Goal: Entertainment & Leisure: Consume media (video, audio)

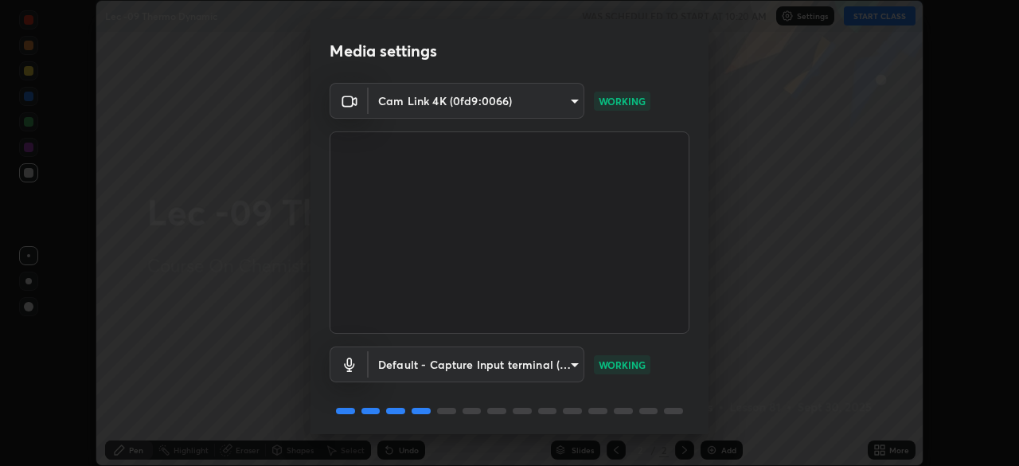
scroll to position [57, 0]
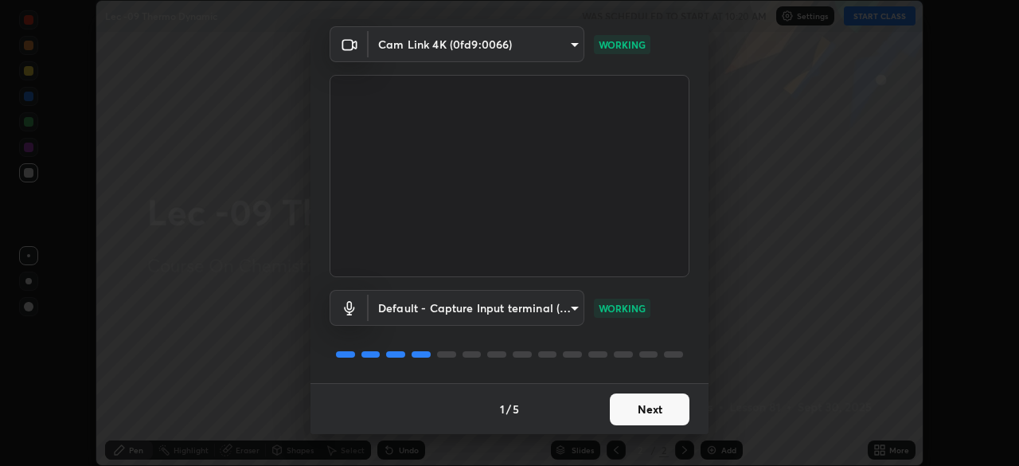
click at [657, 414] on button "Next" at bounding box center [650, 409] width 80 height 32
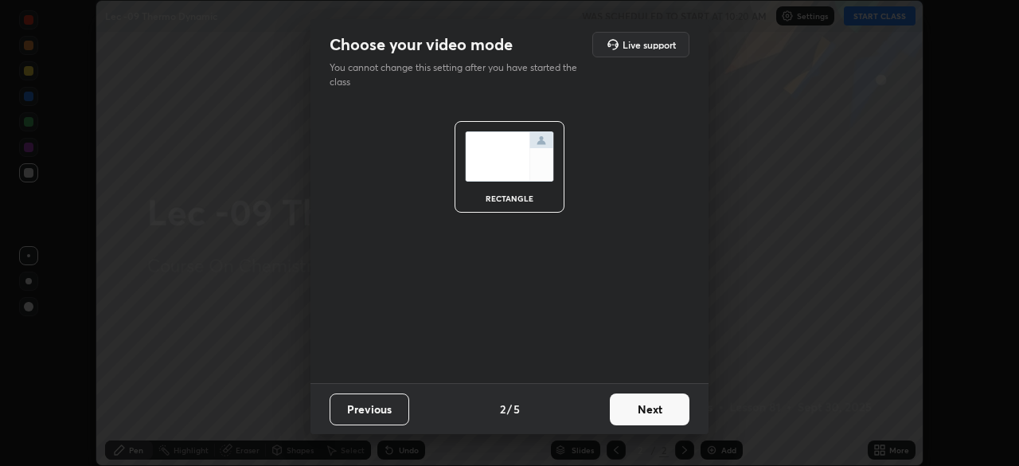
click at [664, 410] on button "Next" at bounding box center [650, 409] width 80 height 32
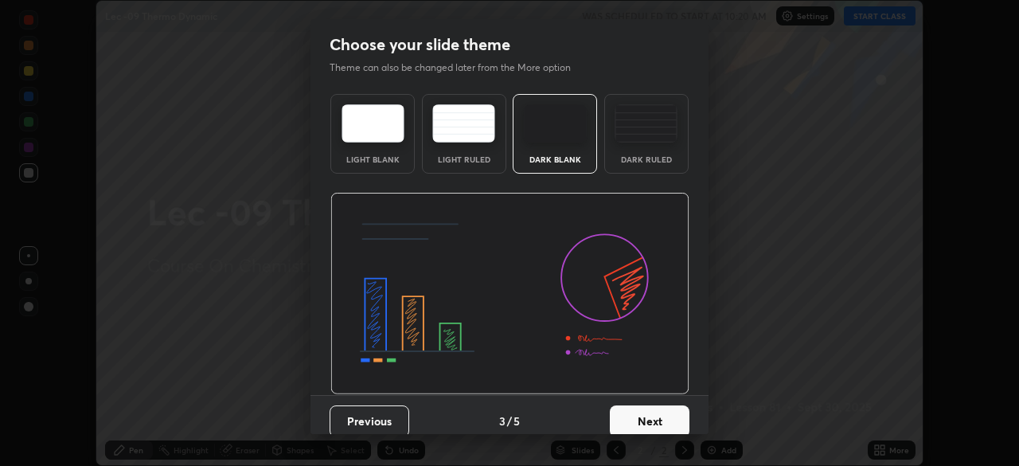
click at [666, 421] on button "Next" at bounding box center [650, 421] width 80 height 32
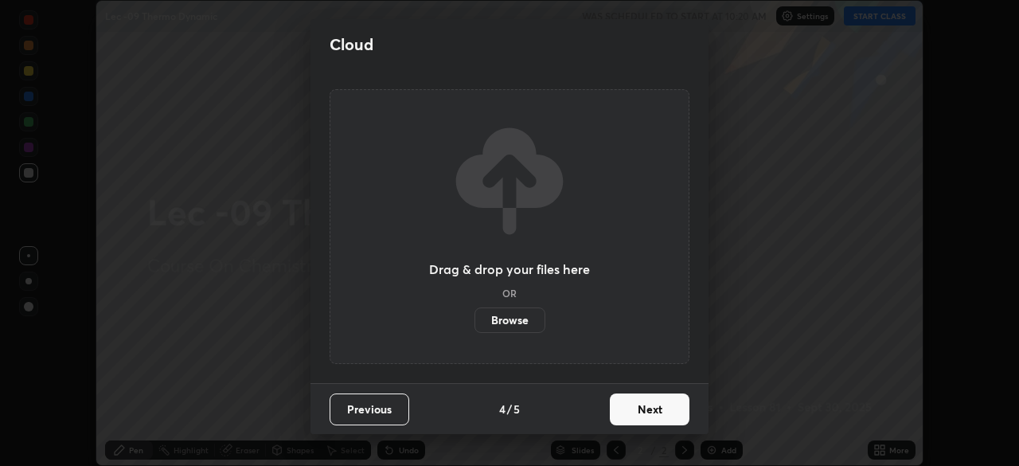
click at [678, 407] on button "Next" at bounding box center [650, 409] width 80 height 32
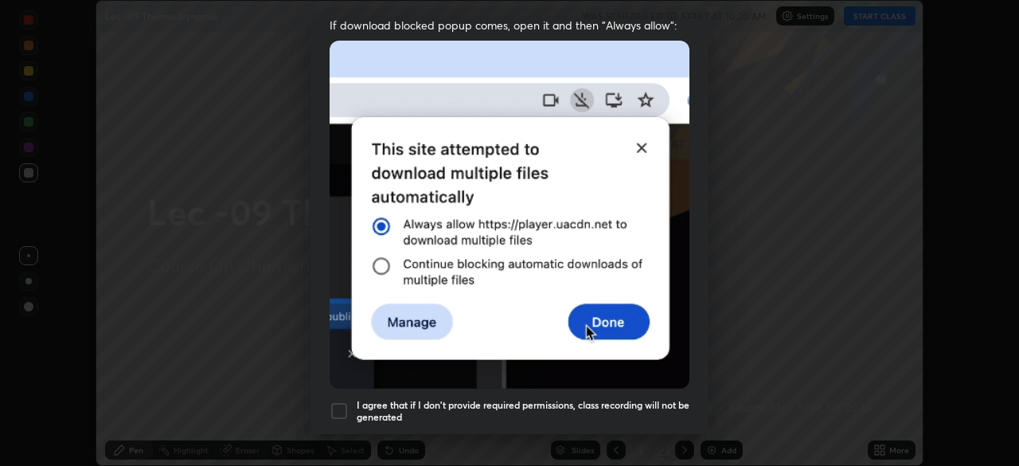
scroll to position [381, 0]
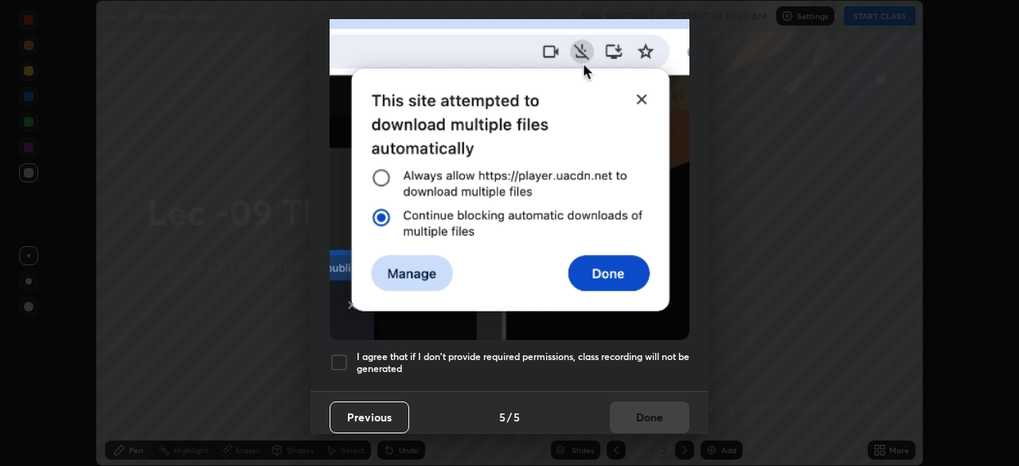
click at [347, 401] on button "Previous" at bounding box center [370, 417] width 80 height 32
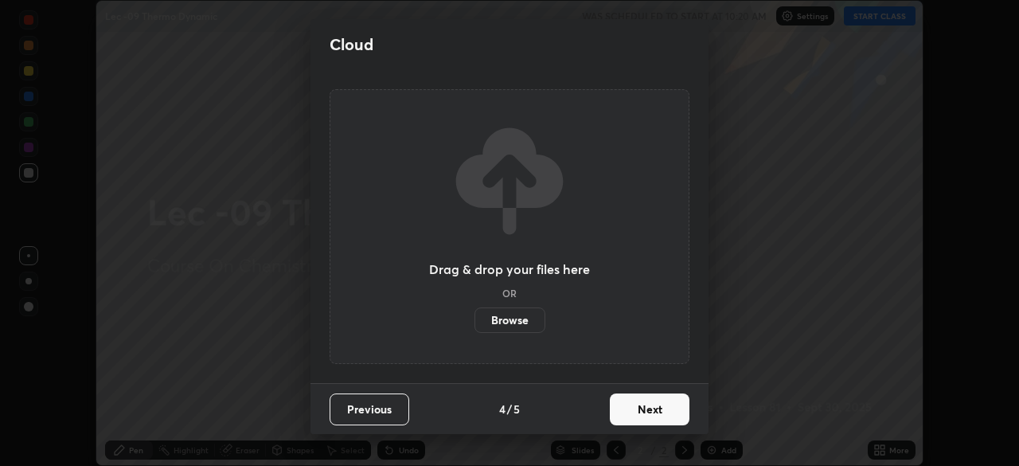
scroll to position [0, 0]
click at [645, 407] on button "Next" at bounding box center [650, 409] width 80 height 32
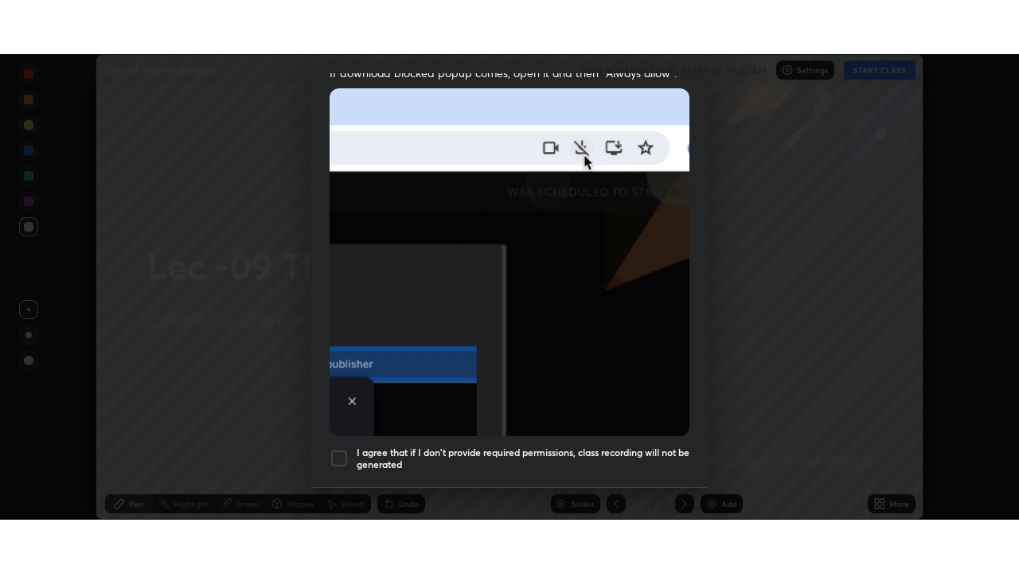
scroll to position [381, 0]
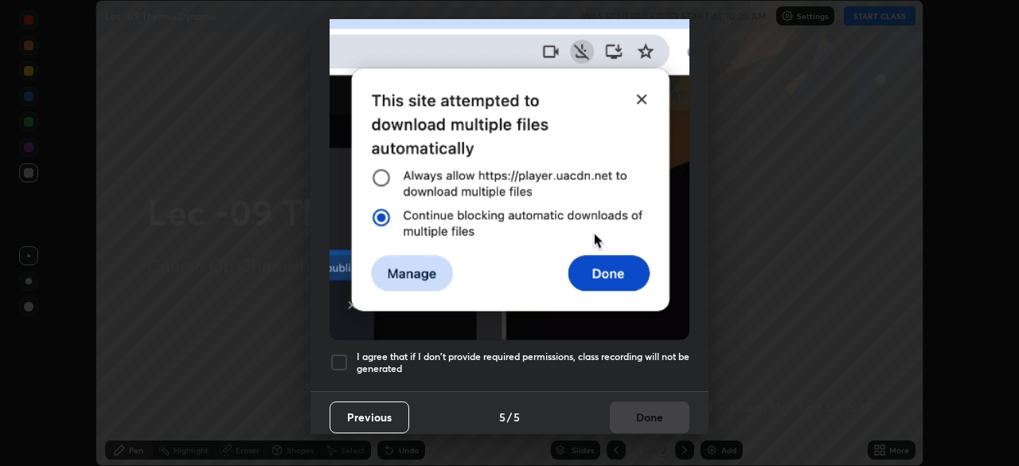
click at [343, 354] on div at bounding box center [339, 362] width 19 height 19
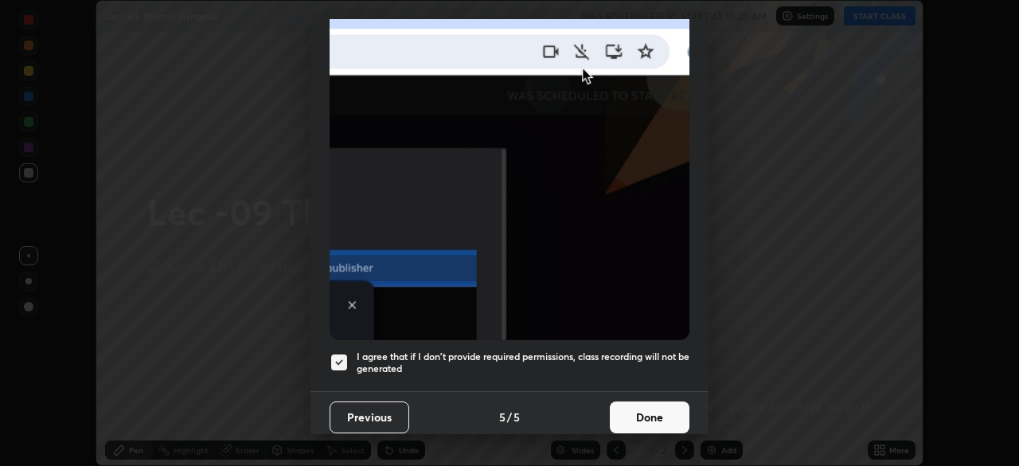
click at [649, 407] on button "Done" at bounding box center [650, 417] width 80 height 32
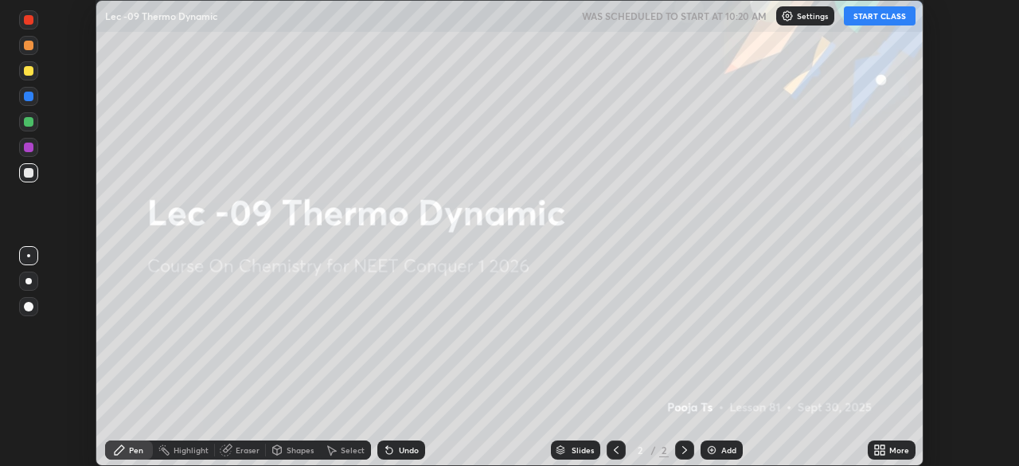
click at [879, 16] on button "START CLASS" at bounding box center [880, 15] width 72 height 19
click at [882, 452] on icon at bounding box center [883, 453] width 4 height 4
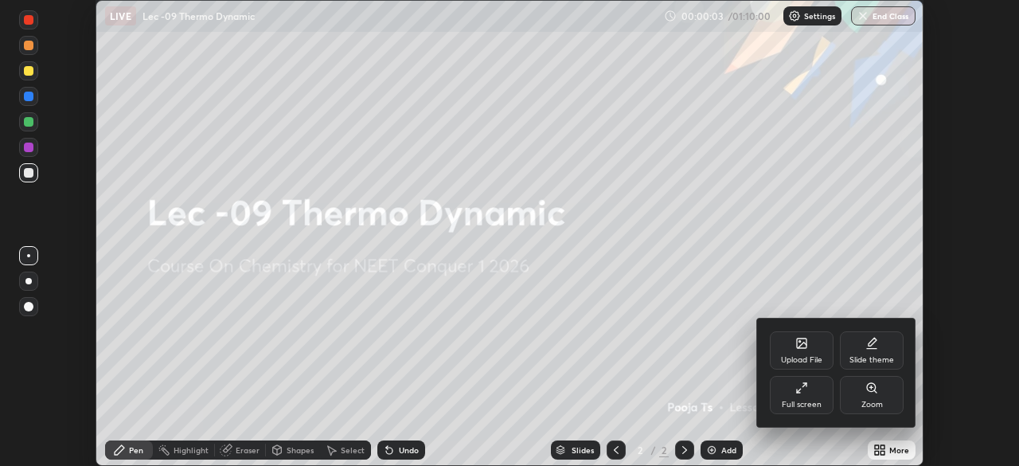
click at [816, 398] on div "Full screen" at bounding box center [802, 395] width 64 height 38
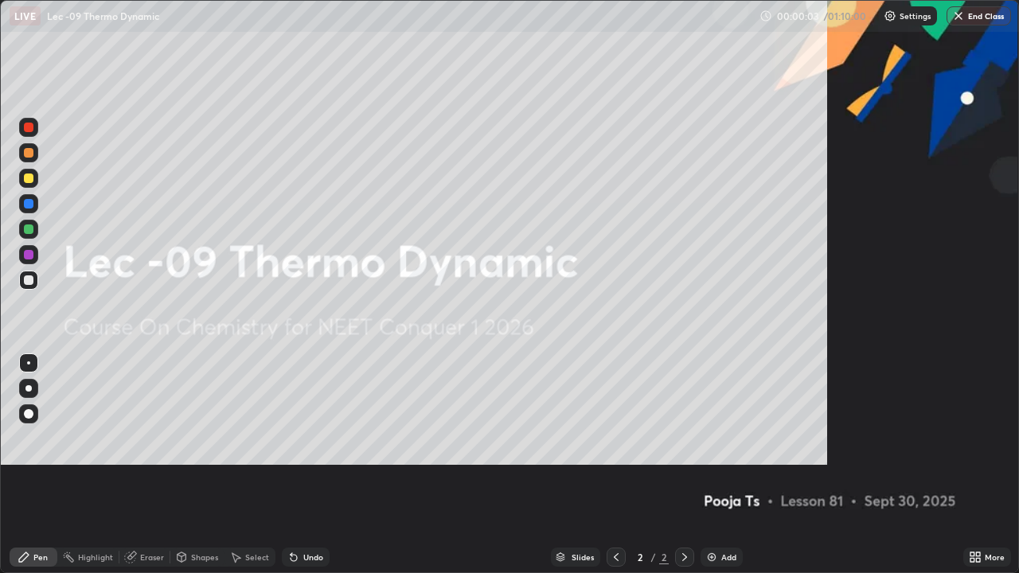
scroll to position [573, 1019]
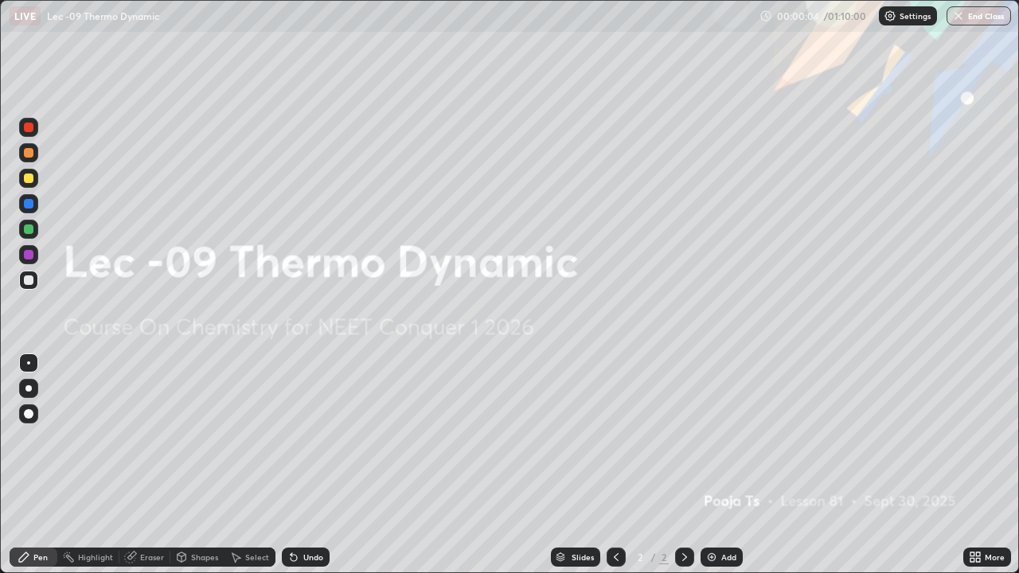
click at [727, 465] on div "Add" at bounding box center [722, 557] width 42 height 19
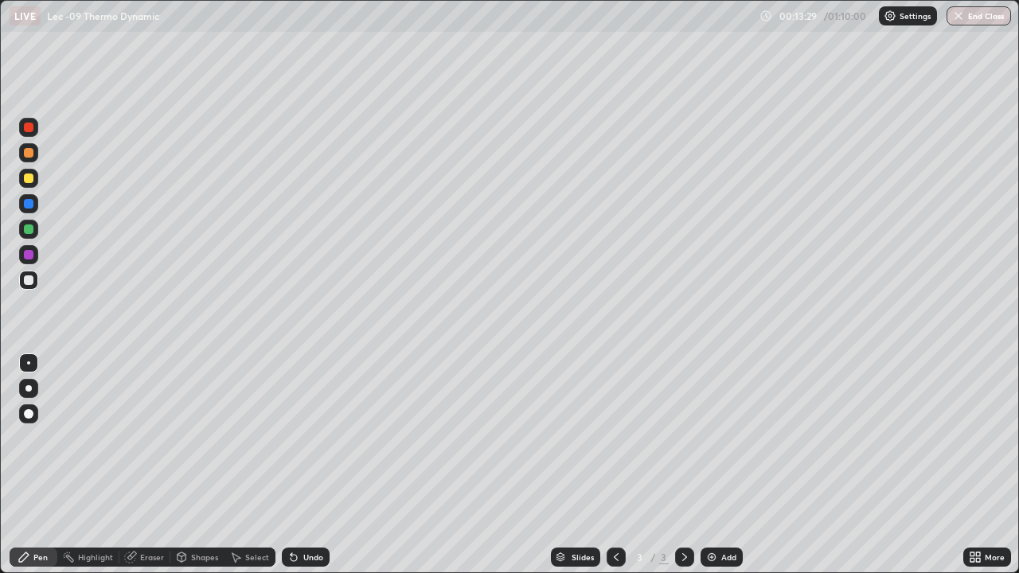
click at [708, 465] on img at bounding box center [711, 557] width 13 height 13
click at [725, 465] on div "Add" at bounding box center [728, 557] width 15 height 8
click at [620, 465] on div at bounding box center [616, 557] width 19 height 19
click at [716, 465] on img at bounding box center [711, 557] width 13 height 13
click at [32, 184] on div at bounding box center [28, 178] width 19 height 19
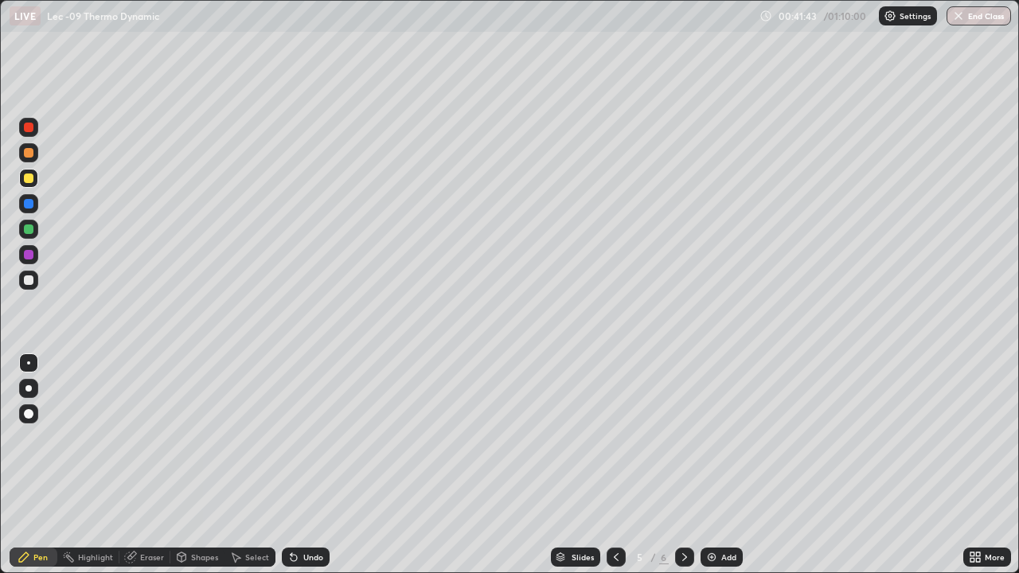
click at [34, 285] on div at bounding box center [28, 280] width 19 height 19
click at [307, 465] on div "Undo" at bounding box center [313, 557] width 20 height 8
click at [304, 465] on div "Undo" at bounding box center [313, 557] width 20 height 8
click at [309, 465] on div "Undo" at bounding box center [306, 557] width 48 height 19
click at [29, 178] on div at bounding box center [29, 179] width 10 height 10
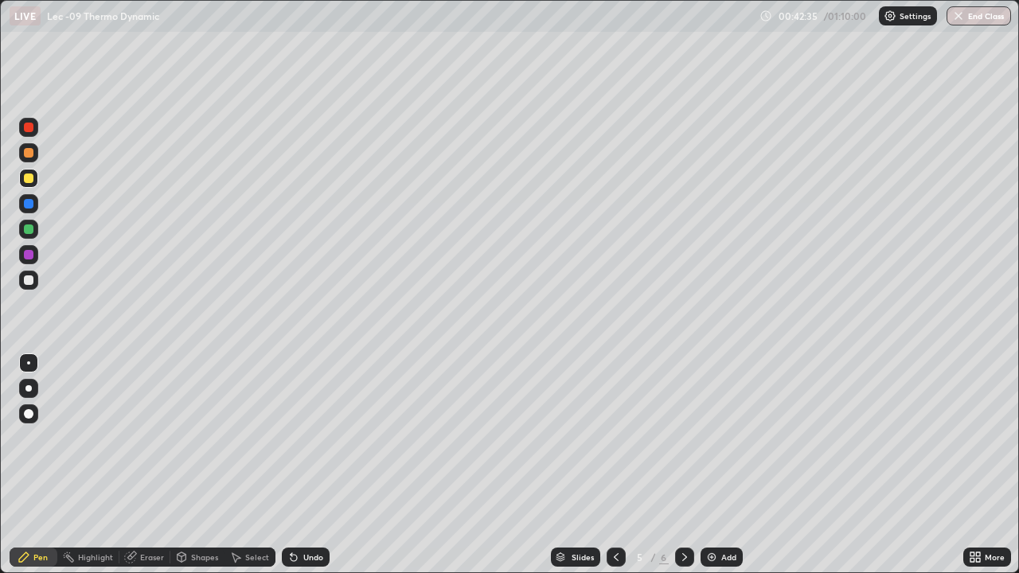
click at [194, 465] on div "Shapes" at bounding box center [204, 557] width 27 height 8
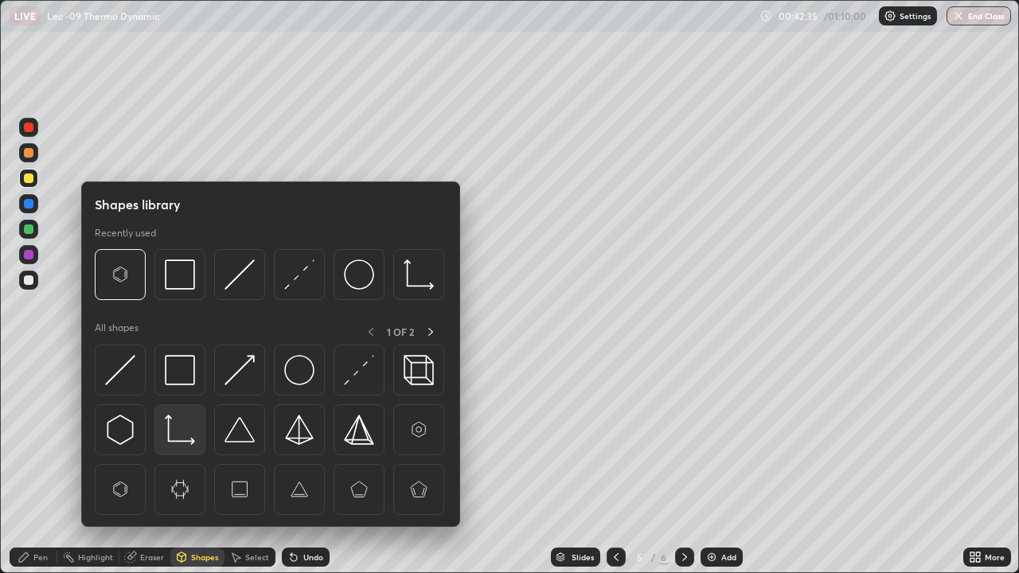
click at [179, 421] on img at bounding box center [180, 430] width 30 height 30
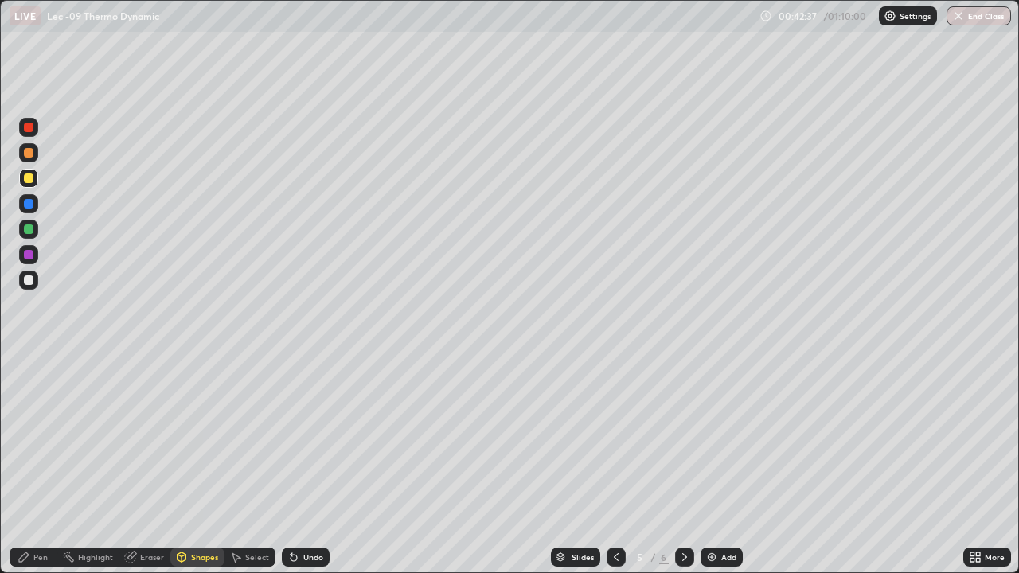
click at [45, 465] on div "Pen" at bounding box center [40, 557] width 14 height 8
click at [297, 465] on icon at bounding box center [293, 557] width 13 height 13
click at [296, 465] on icon at bounding box center [293, 557] width 13 height 13
click at [299, 465] on div "Undo" at bounding box center [306, 557] width 48 height 19
click at [303, 465] on div "Undo" at bounding box center [313, 557] width 20 height 8
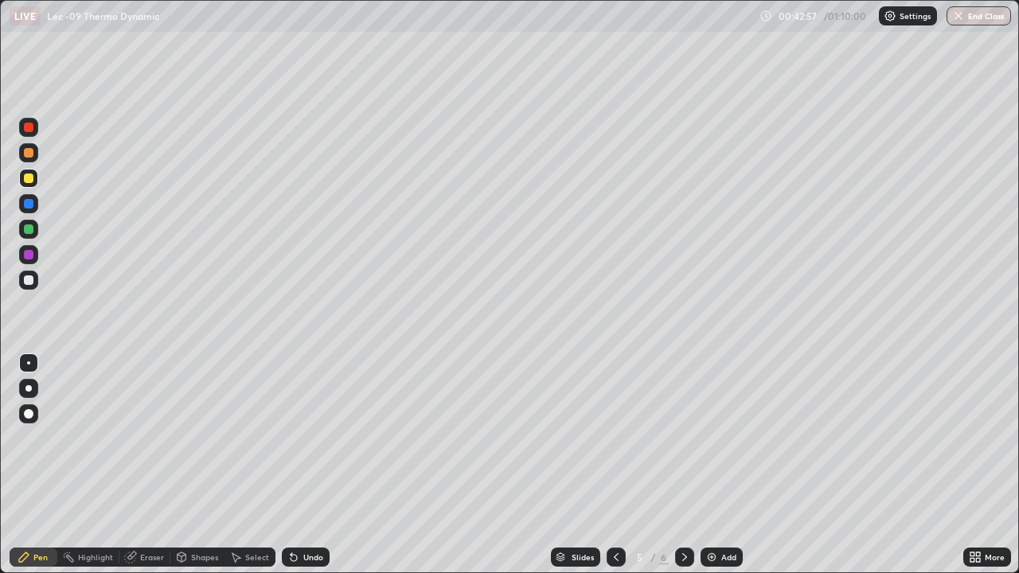
click at [303, 465] on div "Undo" at bounding box center [306, 557] width 48 height 19
click at [252, 465] on div "Select" at bounding box center [257, 557] width 24 height 8
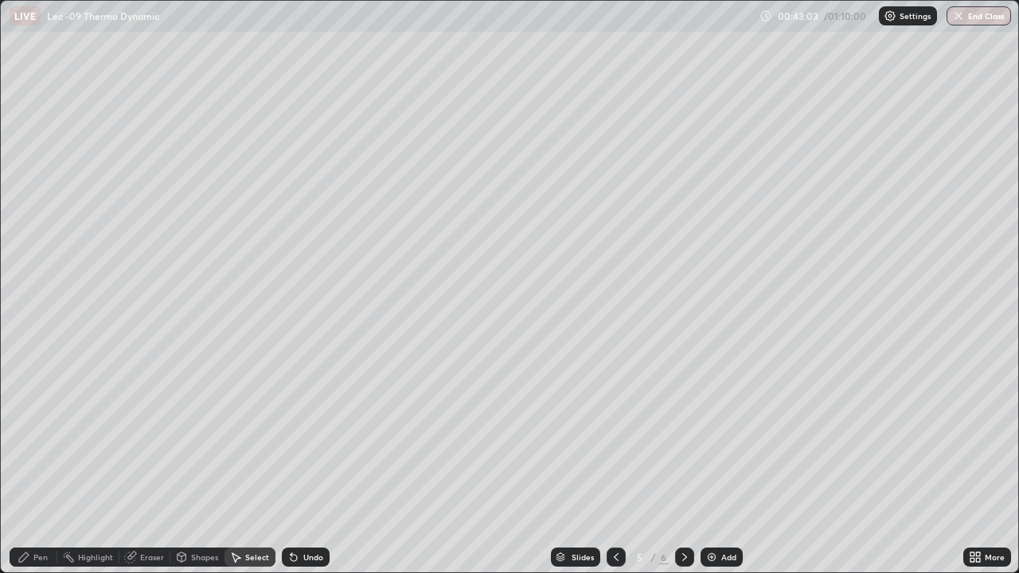
click at [200, 465] on div "Shapes" at bounding box center [204, 557] width 27 height 8
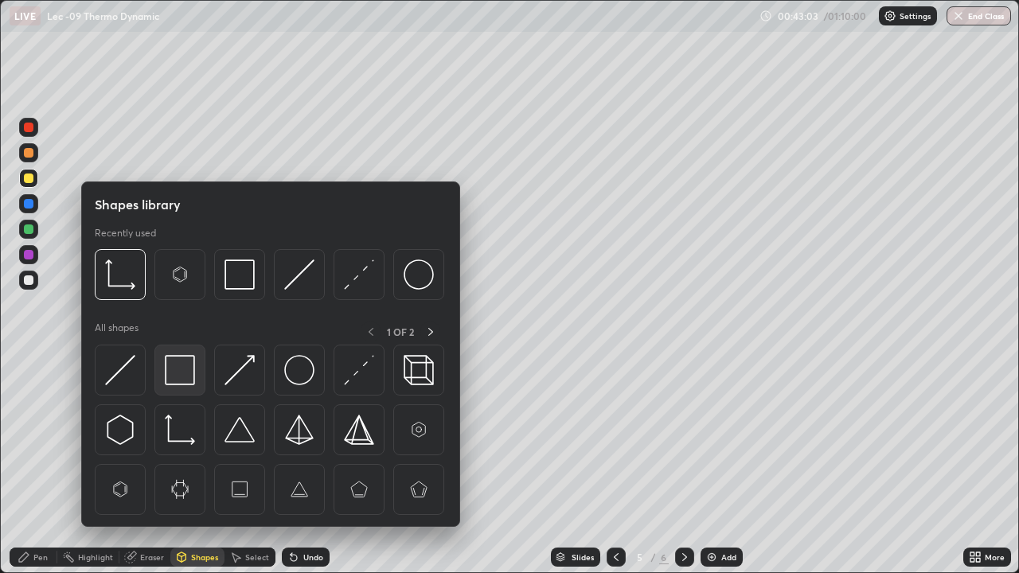
click at [187, 375] on img at bounding box center [180, 370] width 30 height 30
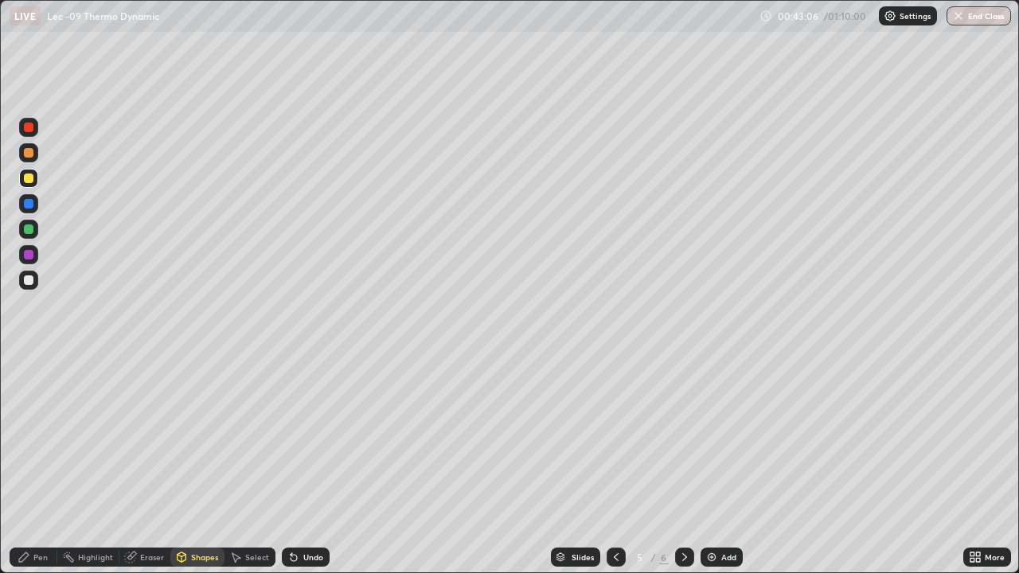
click at [299, 465] on div "Undo" at bounding box center [306, 557] width 48 height 19
click at [252, 465] on div "Select" at bounding box center [257, 557] width 24 height 8
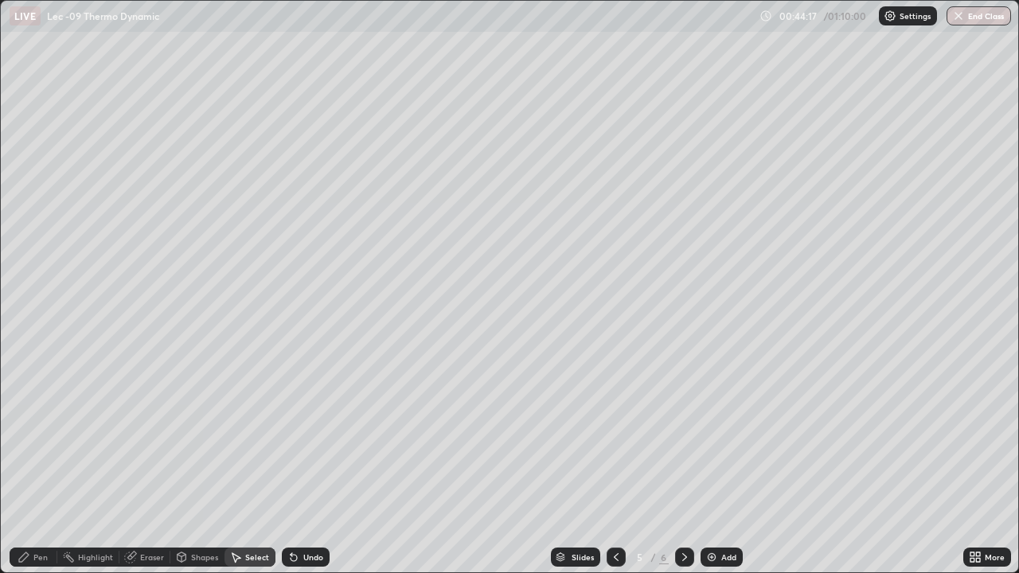
click at [53, 465] on div "Pen" at bounding box center [34, 557] width 48 height 19
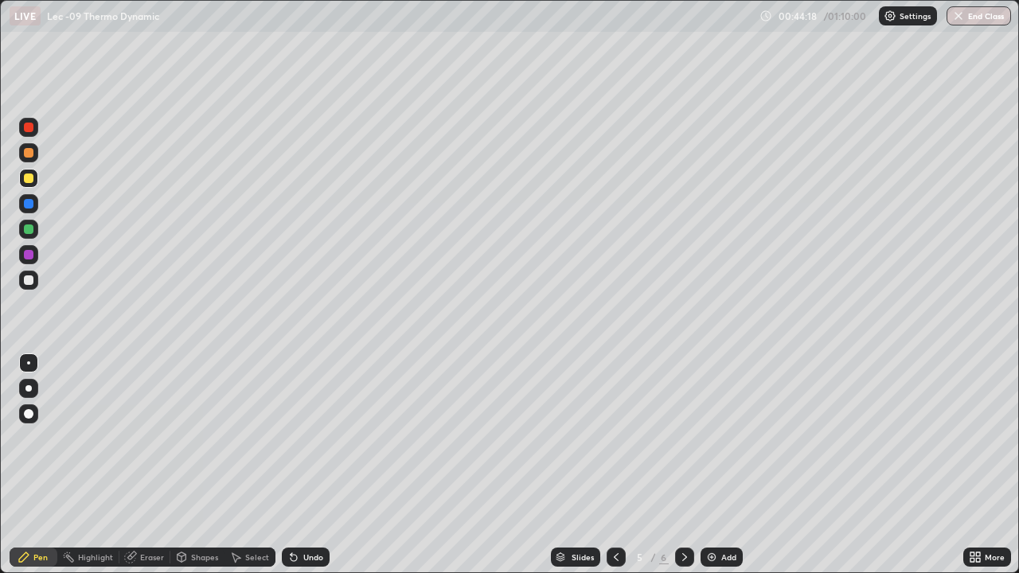
click at [37, 282] on div at bounding box center [28, 280] width 19 height 19
click at [731, 465] on div "Add" at bounding box center [728, 557] width 15 height 8
click at [615, 465] on icon at bounding box center [616, 557] width 13 height 13
click at [729, 465] on div "Add" at bounding box center [728, 557] width 15 height 8
click at [203, 465] on div "Shapes" at bounding box center [204, 557] width 27 height 8
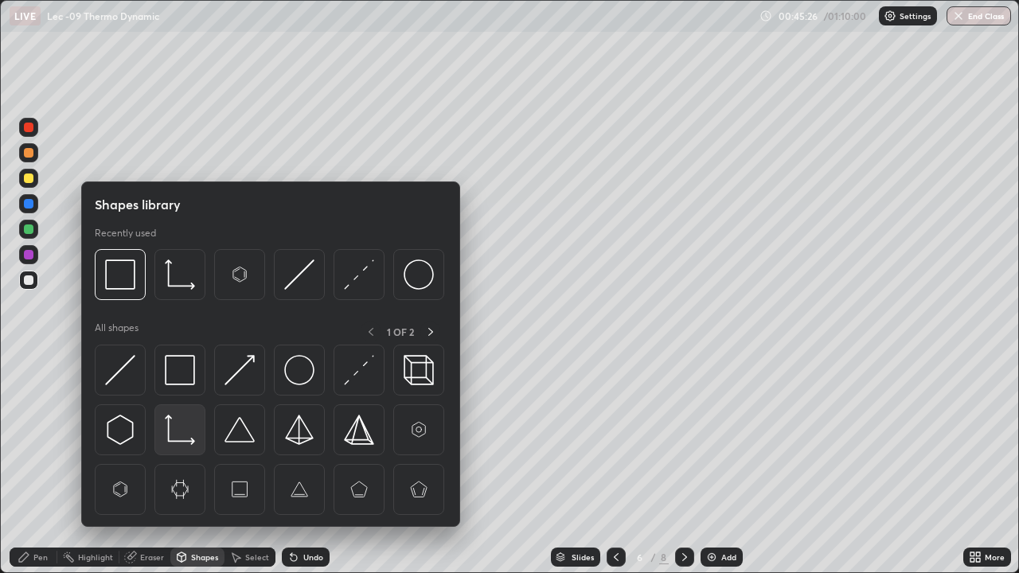
click at [190, 437] on img at bounding box center [180, 430] width 30 height 30
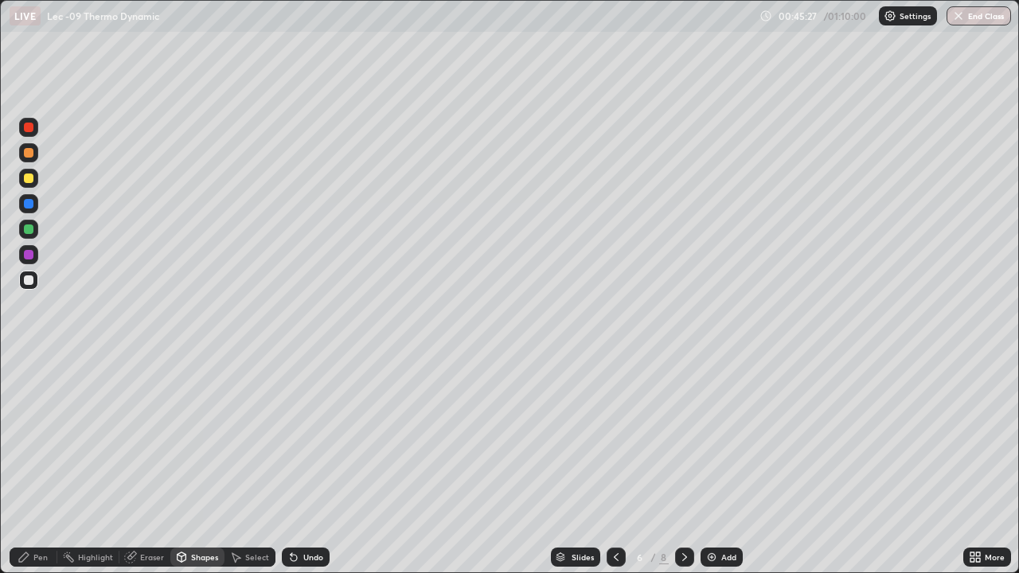
click at [37, 465] on div "Pen" at bounding box center [40, 557] width 14 height 8
click at [187, 465] on div "Shapes" at bounding box center [197, 557] width 54 height 19
click at [48, 465] on div "Pen" at bounding box center [34, 557] width 48 height 19
click at [248, 465] on div "Select" at bounding box center [257, 557] width 24 height 8
click at [47, 465] on div "Pen" at bounding box center [40, 557] width 14 height 8
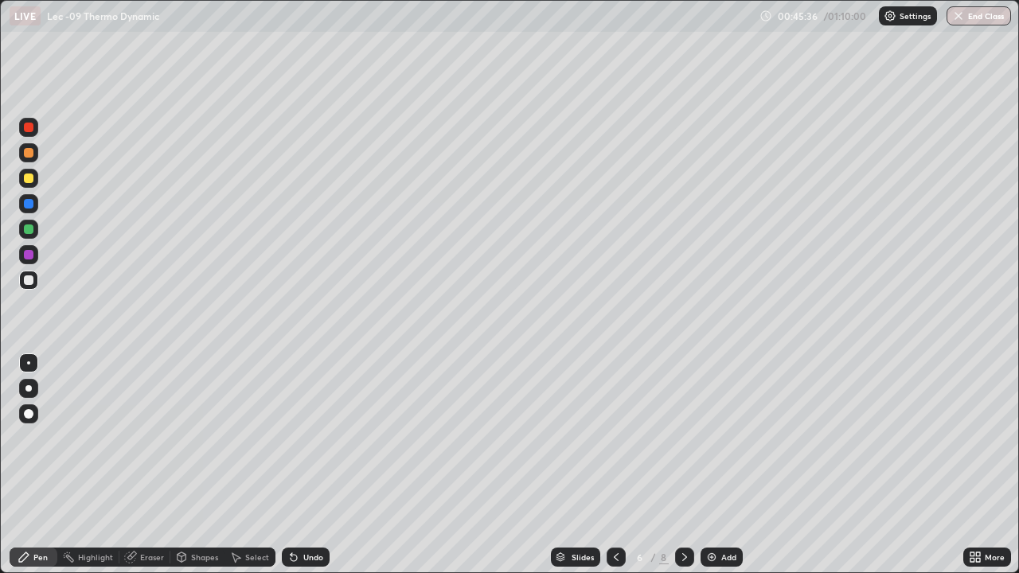
click at [37, 279] on div at bounding box center [28, 280] width 19 height 19
click at [298, 465] on div "Undo" at bounding box center [306, 557] width 48 height 19
click at [294, 465] on icon at bounding box center [294, 558] width 6 height 6
click at [203, 465] on div "Shapes" at bounding box center [197, 557] width 54 height 19
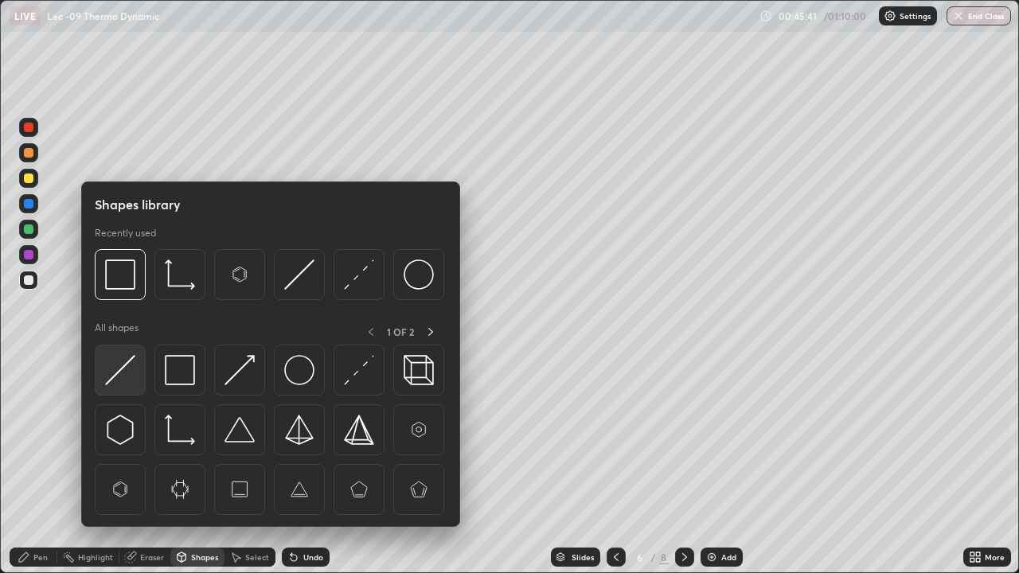
click at [134, 379] on img at bounding box center [120, 370] width 30 height 30
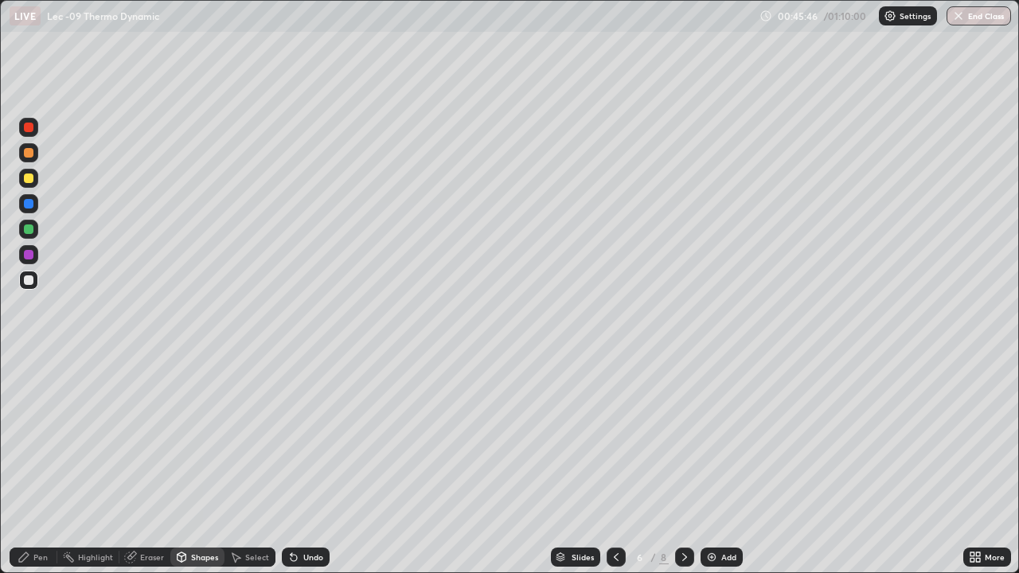
click at [50, 465] on div "Pen" at bounding box center [34, 557] width 48 height 19
click at [36, 231] on div at bounding box center [28, 229] width 19 height 19
click at [713, 465] on img at bounding box center [711, 557] width 13 height 13
click at [209, 465] on div "Shapes" at bounding box center [197, 557] width 54 height 19
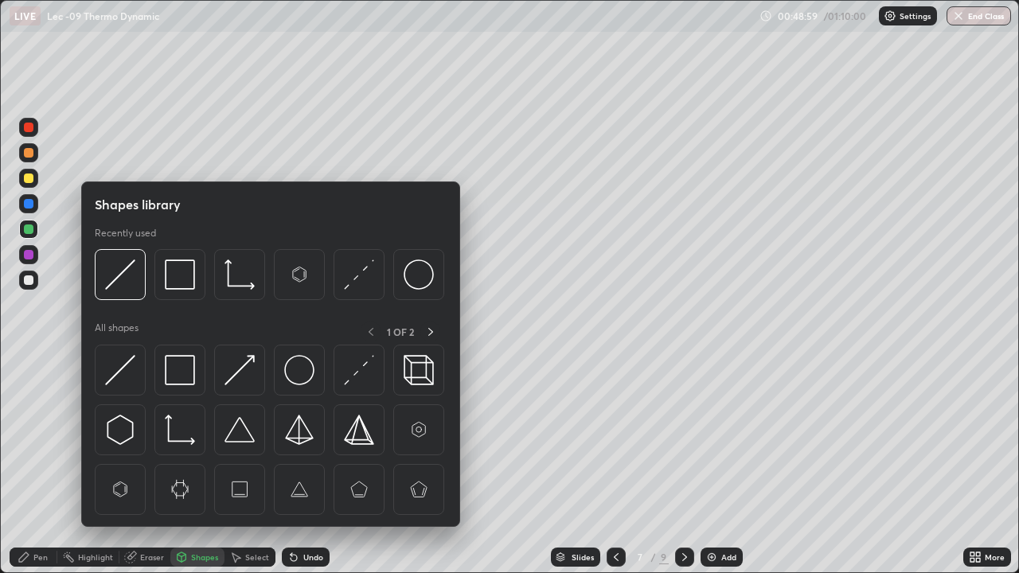
click at [29, 280] on div at bounding box center [29, 280] width 10 height 10
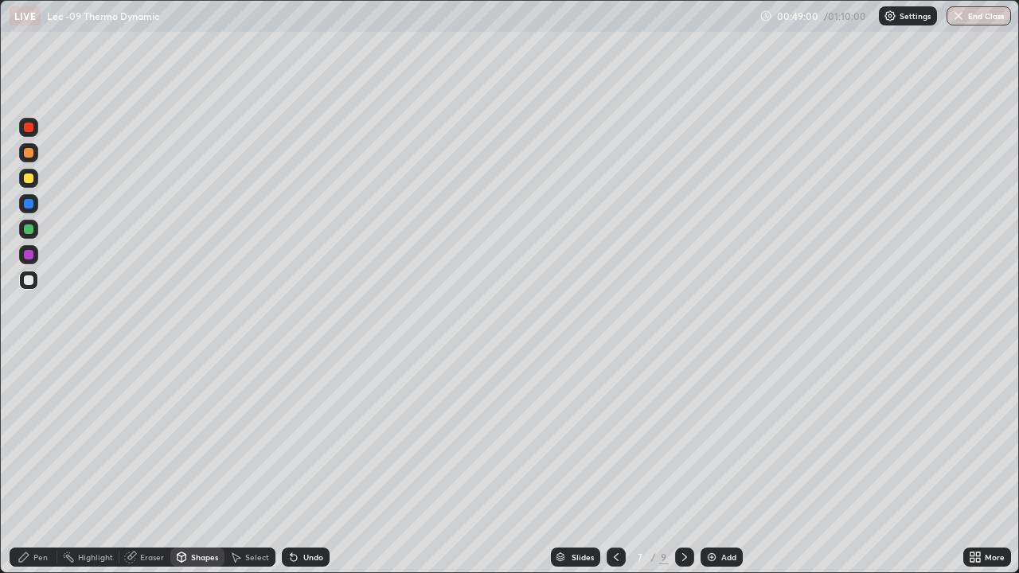
click at [305, 465] on div "Undo" at bounding box center [313, 557] width 20 height 8
click at [202, 465] on div "Shapes" at bounding box center [204, 557] width 27 height 8
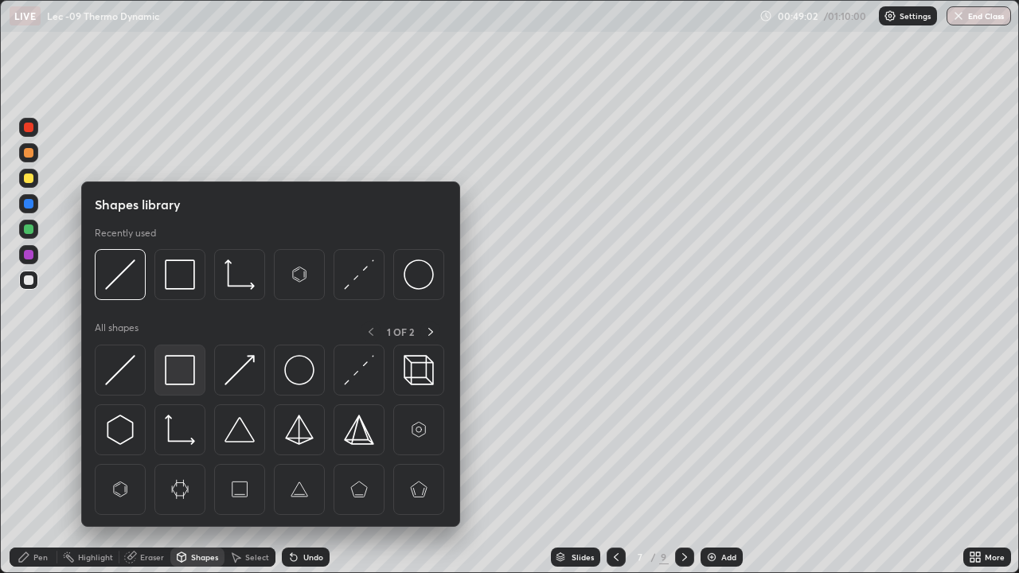
click at [197, 379] on div at bounding box center [179, 370] width 51 height 51
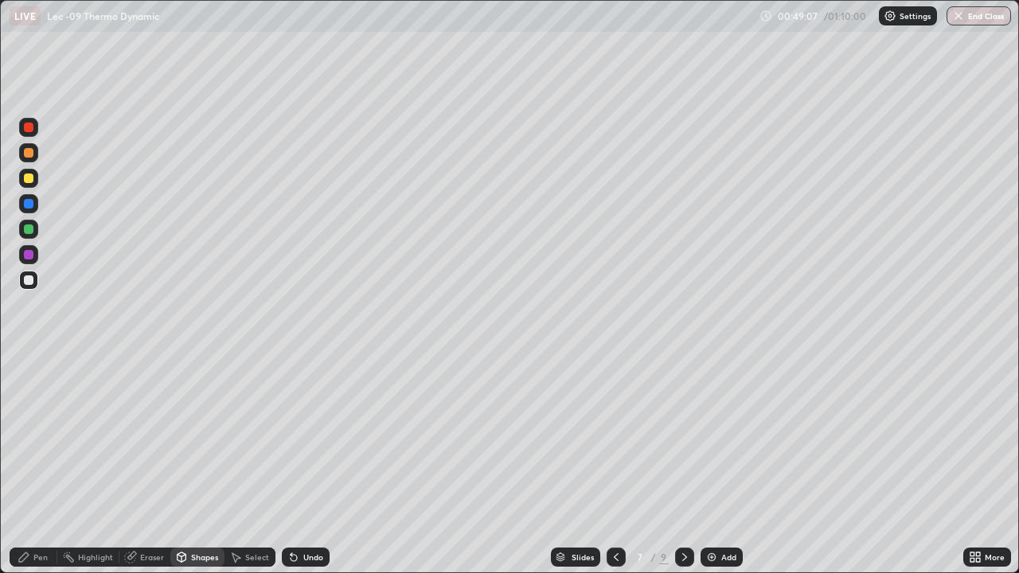
click at [204, 465] on div "Shapes" at bounding box center [197, 557] width 54 height 19
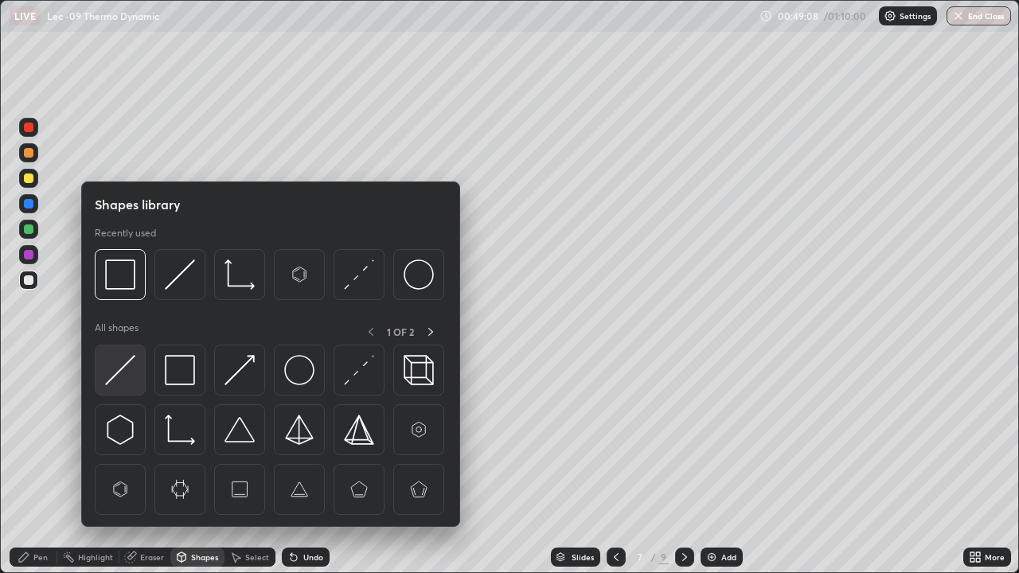
click at [138, 373] on div at bounding box center [120, 370] width 51 height 51
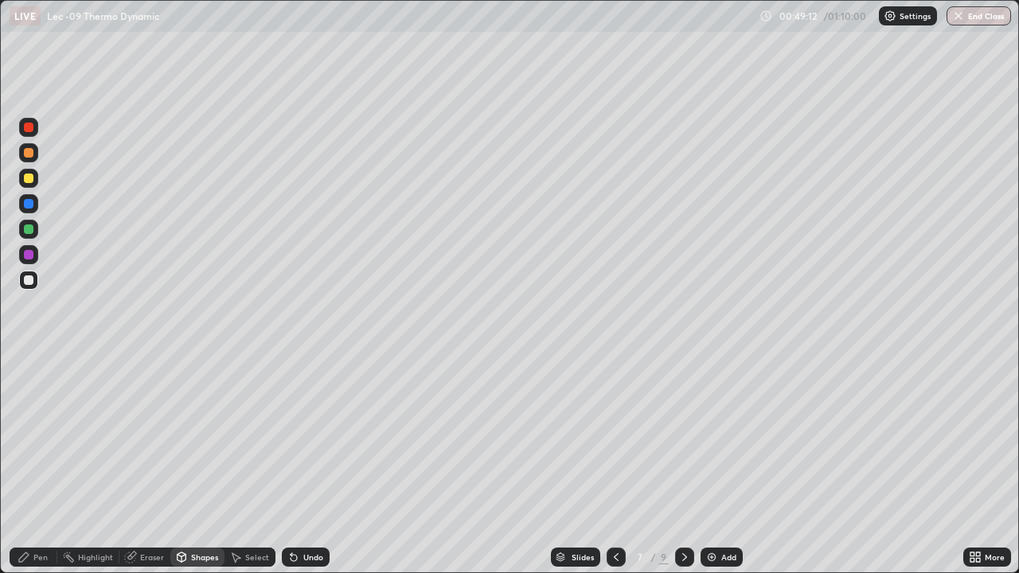
click at [45, 465] on div "Pen" at bounding box center [40, 557] width 14 height 8
click at [35, 182] on div at bounding box center [28, 178] width 19 height 19
click at [37, 155] on div at bounding box center [28, 152] width 19 height 19
click at [36, 236] on div at bounding box center [28, 229] width 19 height 19
click at [31, 156] on div at bounding box center [29, 153] width 10 height 10
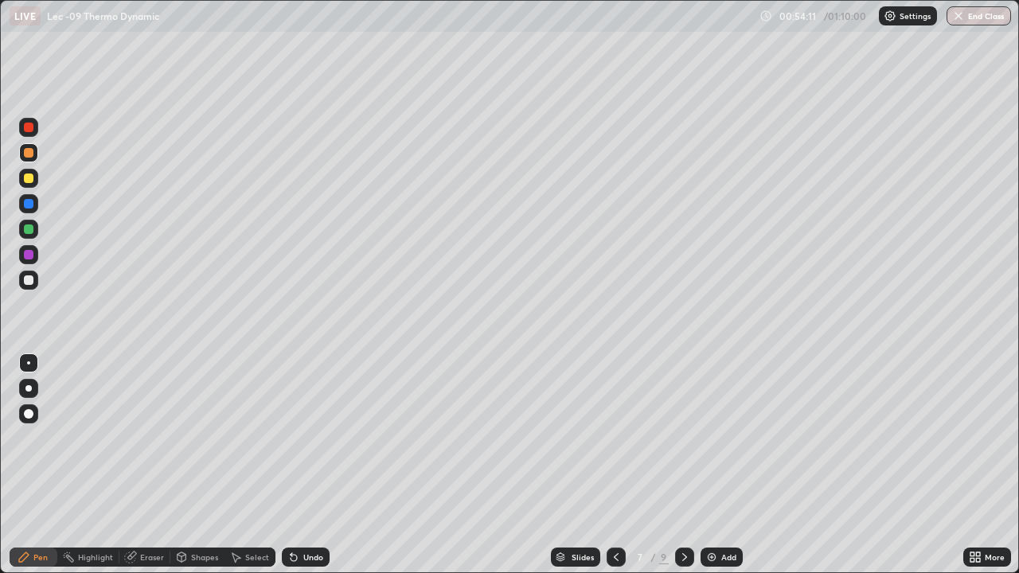
click at [34, 183] on div at bounding box center [28, 178] width 19 height 19
click at [37, 182] on div at bounding box center [28, 178] width 19 height 19
click at [722, 465] on div "Add" at bounding box center [728, 557] width 15 height 8
click at [614, 465] on icon at bounding box center [615, 557] width 13 height 13
click at [723, 465] on div "Add" at bounding box center [728, 557] width 15 height 8
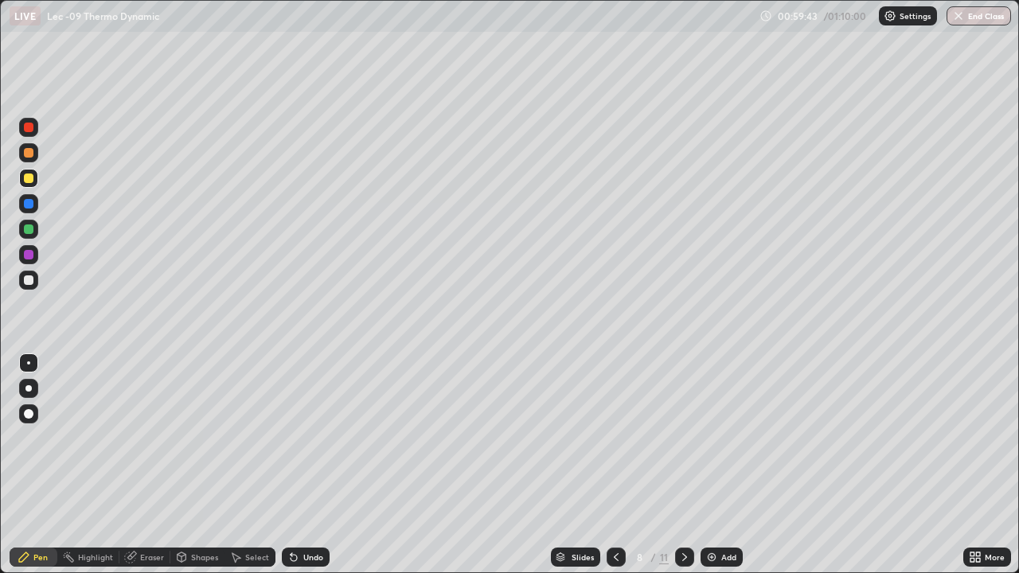
click at [34, 285] on div at bounding box center [28, 280] width 19 height 19
click at [30, 178] on div at bounding box center [29, 179] width 10 height 10
click at [291, 465] on icon at bounding box center [294, 558] width 6 height 6
click at [298, 465] on div "Undo" at bounding box center [306, 557] width 48 height 19
click at [293, 465] on icon at bounding box center [294, 558] width 6 height 6
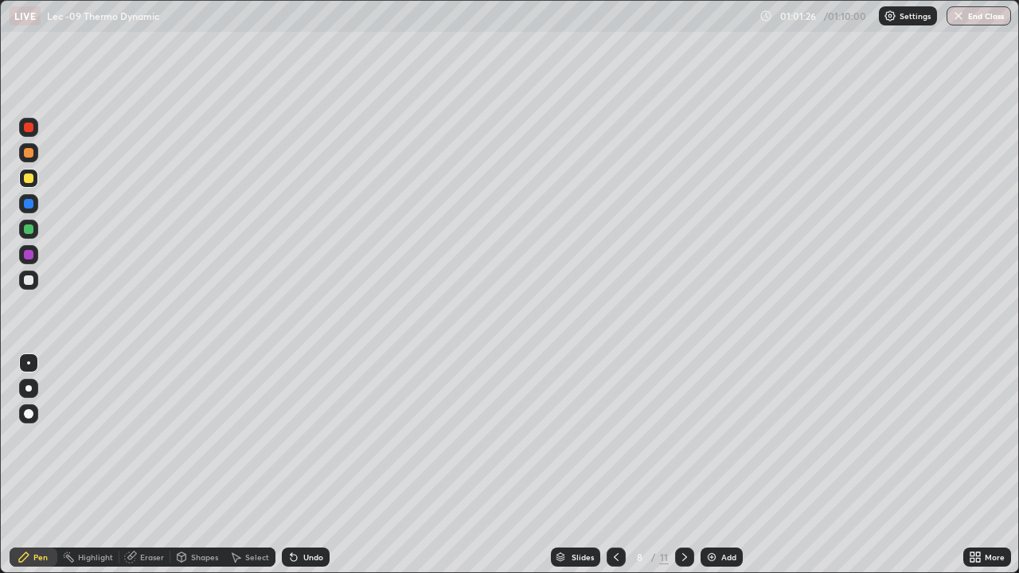
click at [295, 465] on div "Undo" at bounding box center [306, 557] width 48 height 19
click at [297, 465] on icon at bounding box center [293, 557] width 13 height 13
click at [300, 465] on div "Undo" at bounding box center [306, 557] width 48 height 19
click at [309, 465] on div "Undo" at bounding box center [313, 557] width 20 height 8
click at [314, 465] on div "Undo" at bounding box center [313, 557] width 20 height 8
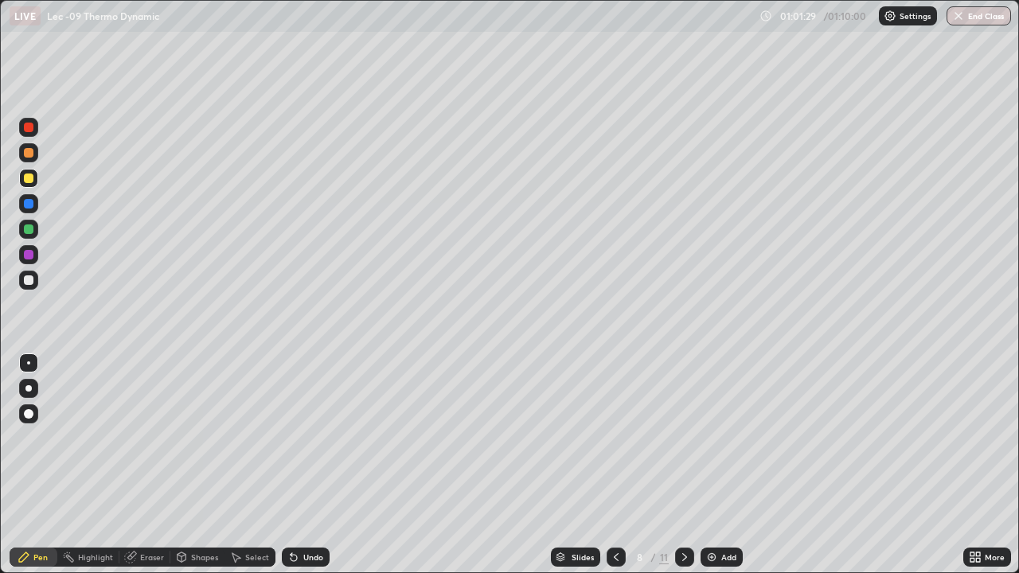
click at [157, 465] on div "Eraser" at bounding box center [144, 557] width 51 height 19
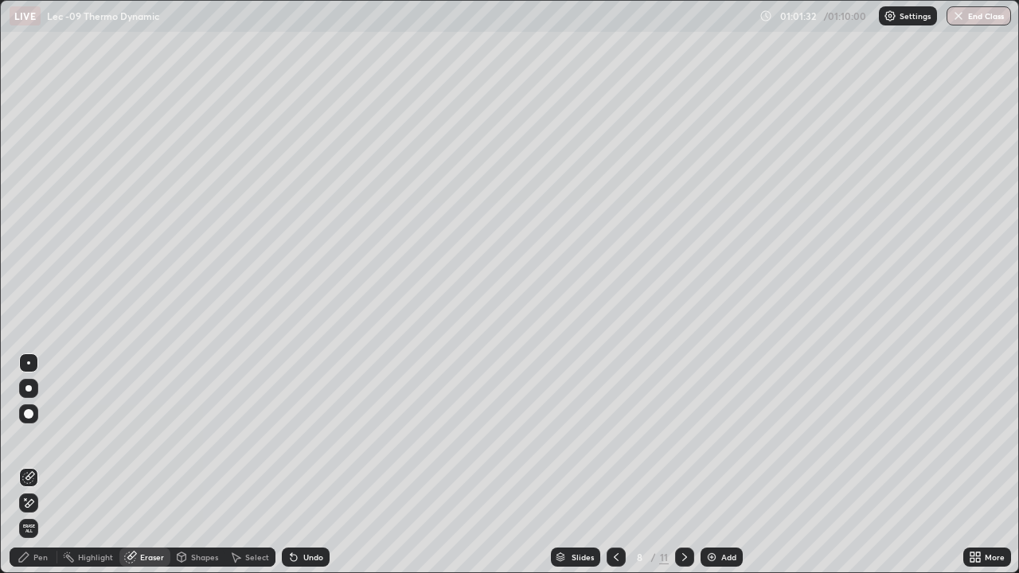
click at [47, 465] on div "Pen" at bounding box center [40, 557] width 14 height 8
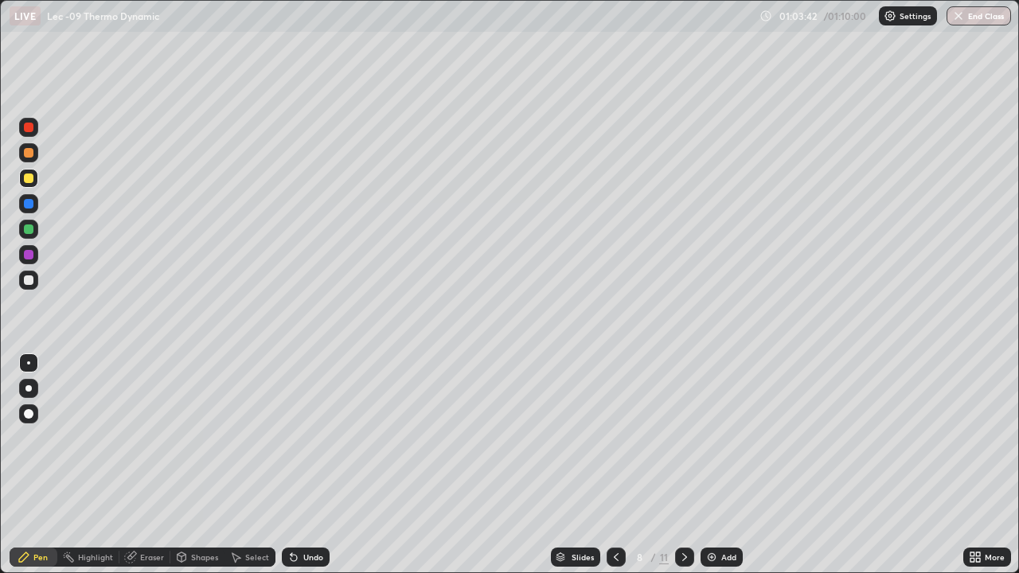
click at [730, 465] on div "Add" at bounding box center [722, 557] width 42 height 19
click at [36, 282] on div at bounding box center [28, 280] width 19 height 19
click at [200, 465] on div "Shapes" at bounding box center [204, 557] width 27 height 8
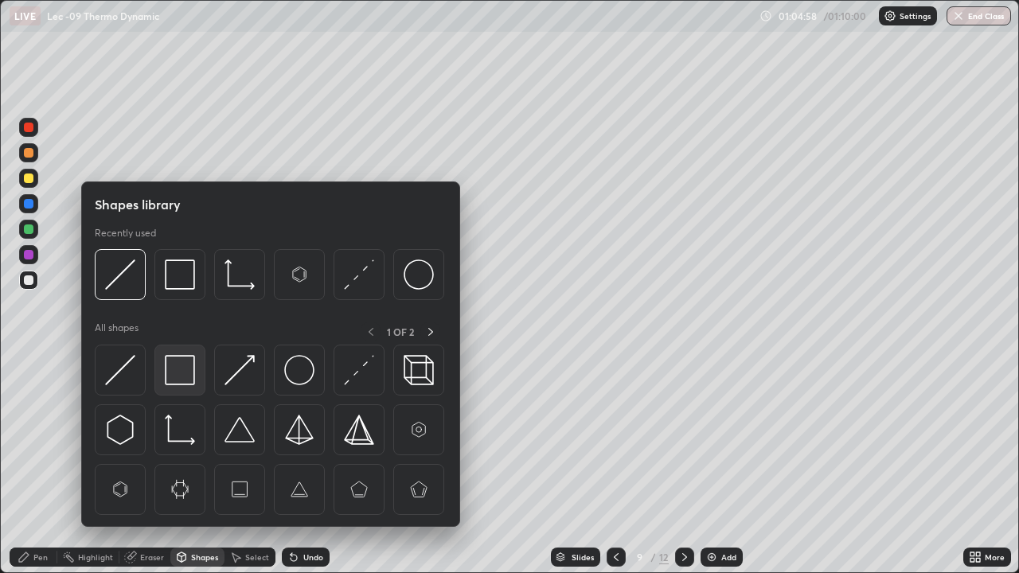
click at [193, 375] on img at bounding box center [180, 370] width 30 height 30
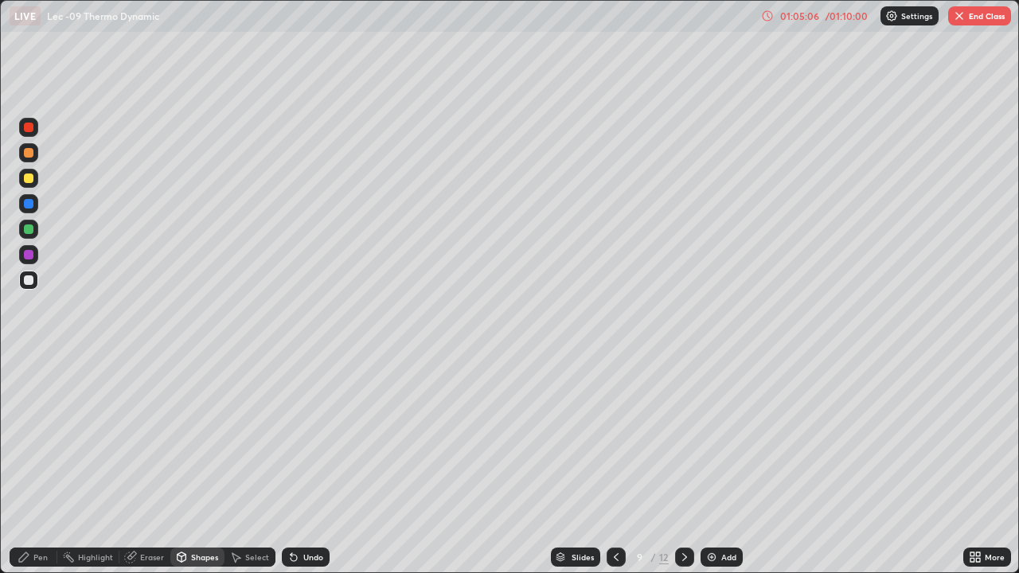
click at [45, 465] on div "Pen" at bounding box center [34, 557] width 48 height 19
click at [198, 465] on div "Shapes" at bounding box center [204, 557] width 27 height 8
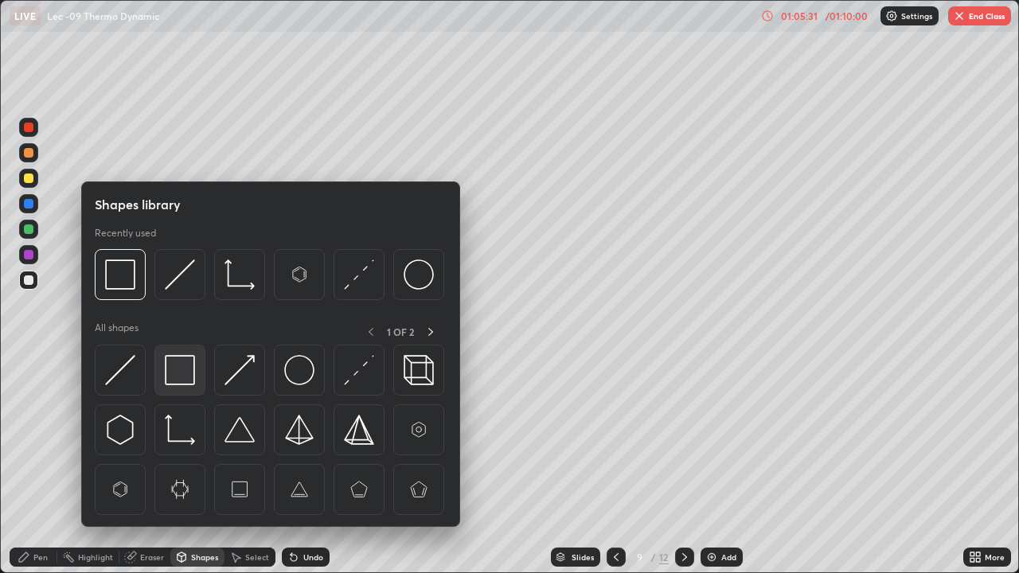
click at [199, 374] on div at bounding box center [179, 370] width 51 height 51
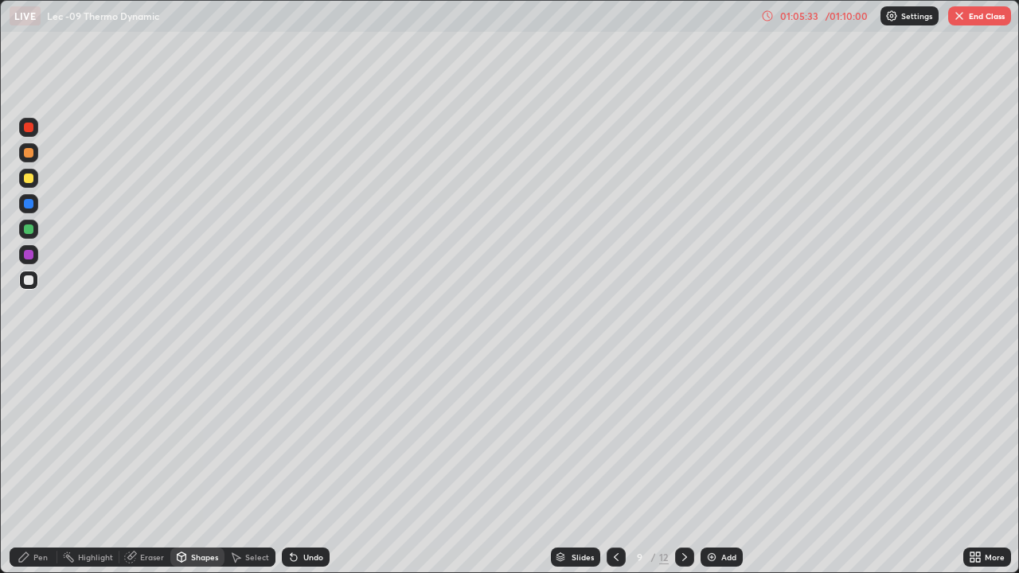
click at [37, 465] on div "Pen" at bounding box center [40, 557] width 14 height 8
click at [194, 465] on div "Shapes" at bounding box center [204, 557] width 27 height 8
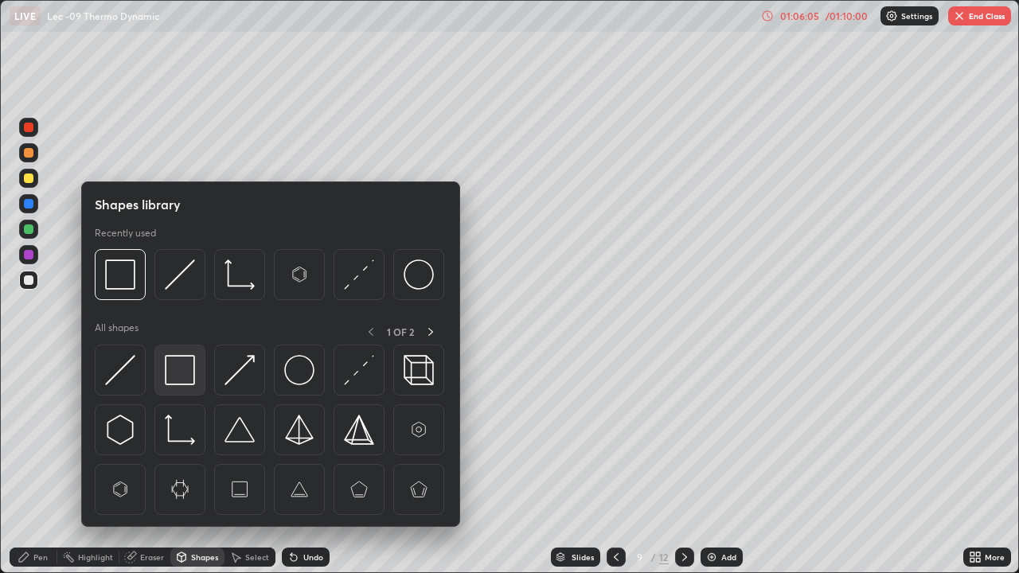
click at [188, 366] on img at bounding box center [180, 370] width 30 height 30
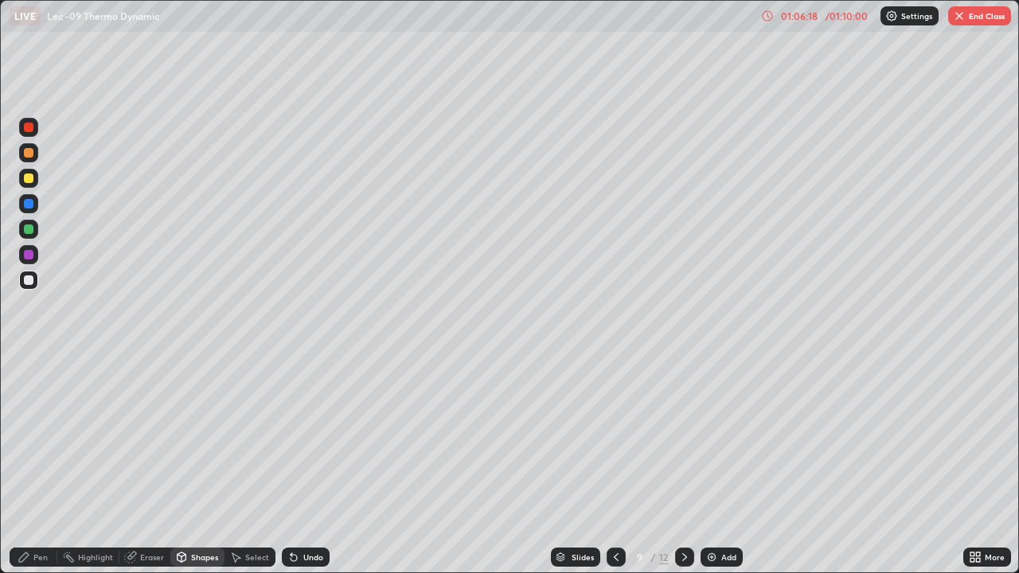
click at [48, 465] on div "Pen" at bounding box center [34, 557] width 48 height 19
click at [191, 465] on div "Shapes" at bounding box center [204, 557] width 27 height 8
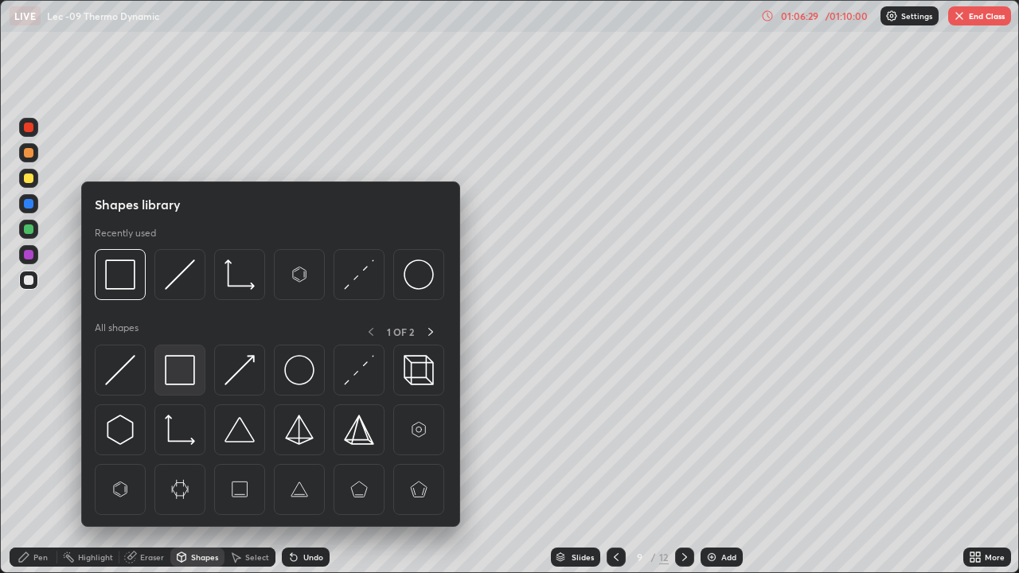
click at [173, 378] on img at bounding box center [180, 370] width 30 height 30
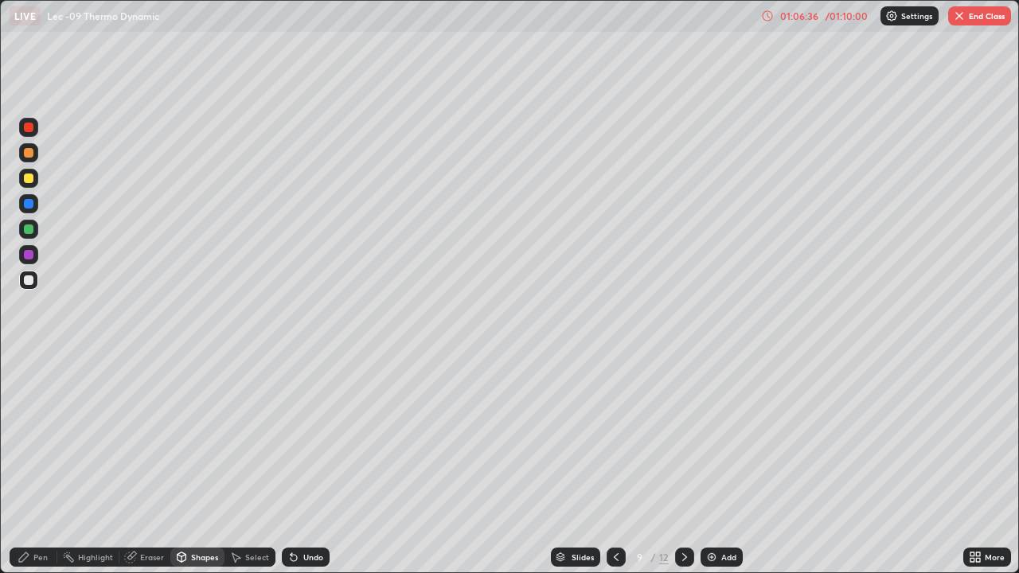
click at [47, 465] on div "Pen" at bounding box center [40, 557] width 14 height 8
click at [730, 465] on div "Add" at bounding box center [728, 557] width 15 height 8
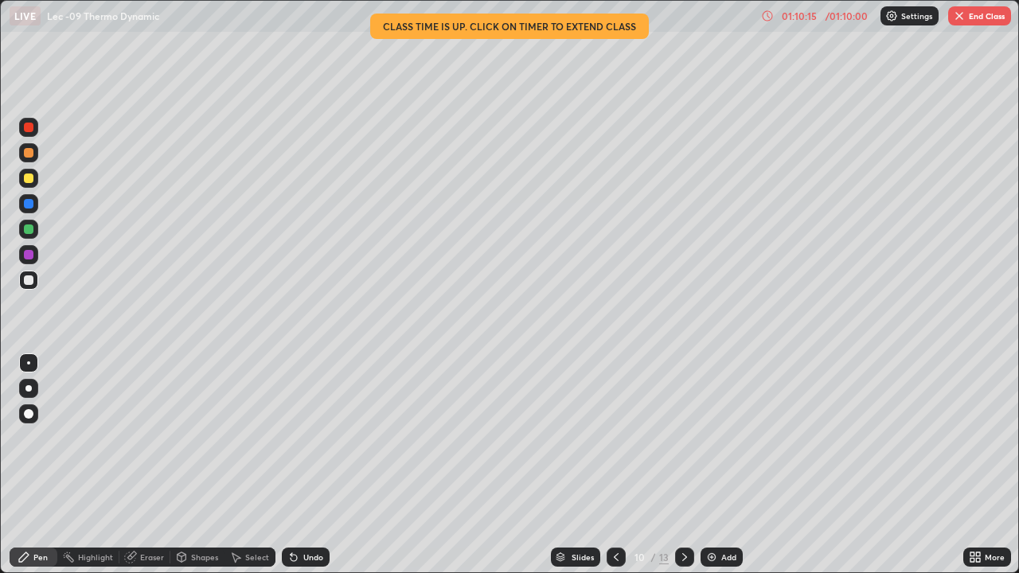
click at [35, 182] on div at bounding box center [28, 178] width 19 height 19
click at [304, 465] on div "Undo" at bounding box center [313, 557] width 20 height 8
click at [719, 465] on div "Add" at bounding box center [722, 557] width 42 height 19
click at [147, 465] on div "Eraser" at bounding box center [152, 557] width 24 height 8
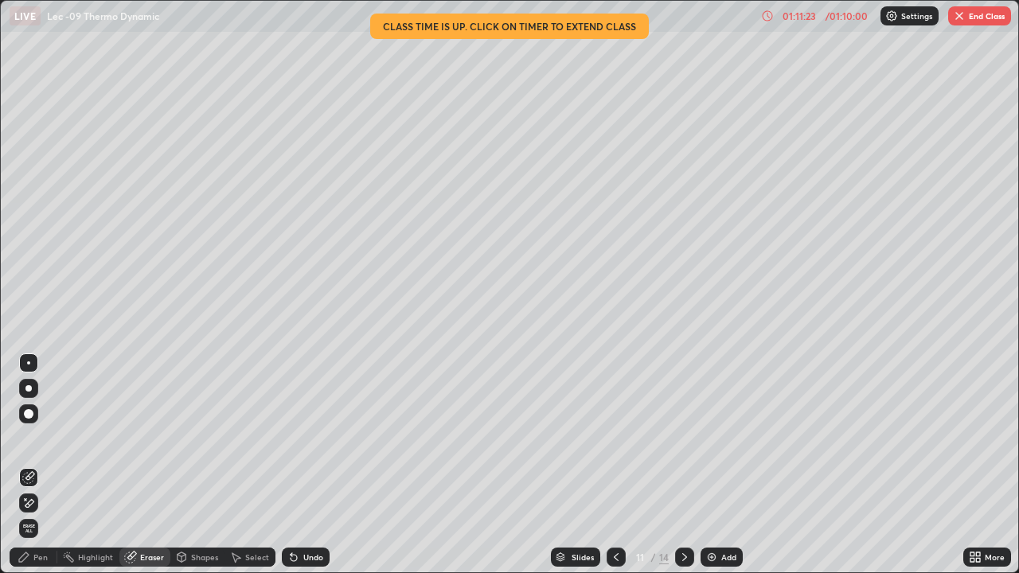
click at [51, 465] on div "Pen" at bounding box center [34, 557] width 48 height 19
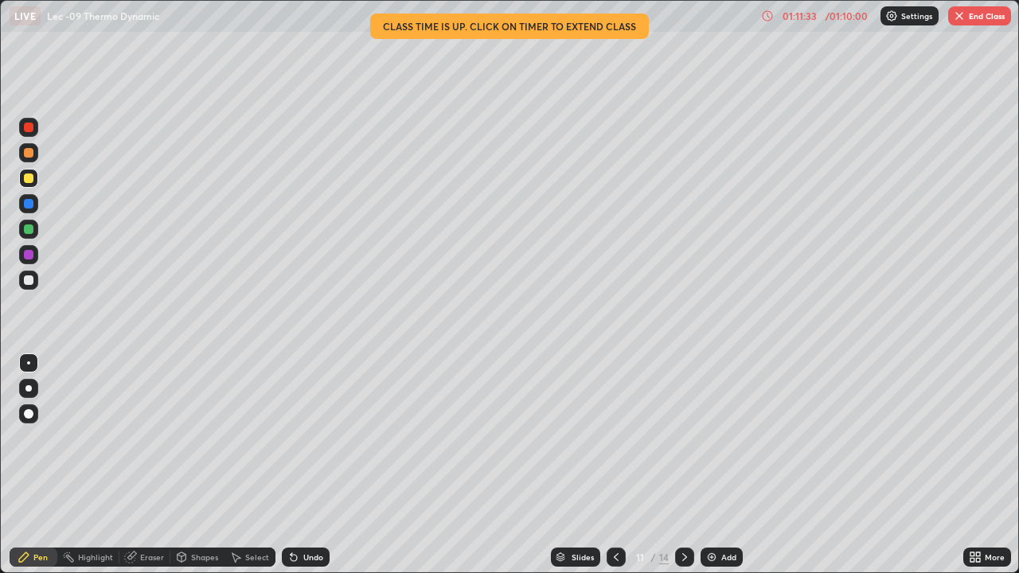
click at [615, 465] on icon at bounding box center [616, 557] width 13 height 13
click at [690, 465] on div at bounding box center [684, 557] width 19 height 19
click at [622, 465] on div at bounding box center [616, 557] width 19 height 19
click at [254, 465] on div "Select" at bounding box center [257, 557] width 24 height 8
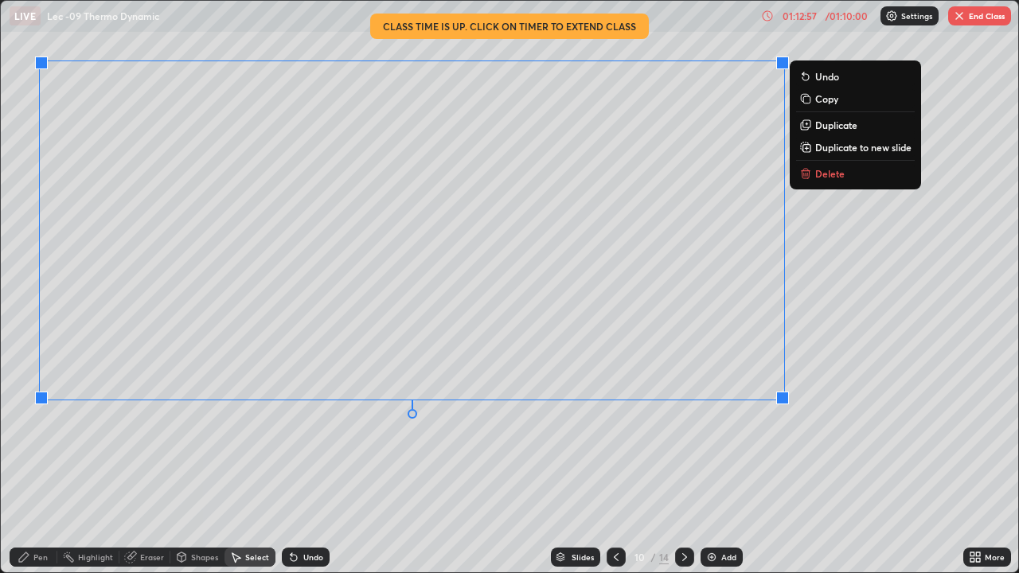
click at [43, 465] on div "Pen" at bounding box center [40, 557] width 14 height 8
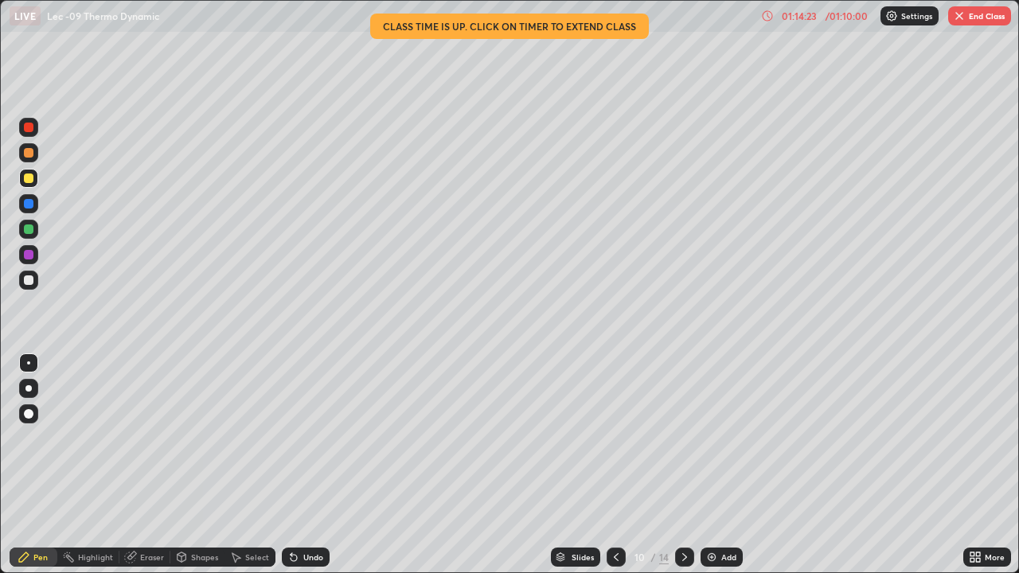
click at [980, 22] on button "End Class" at bounding box center [979, 15] width 63 height 19
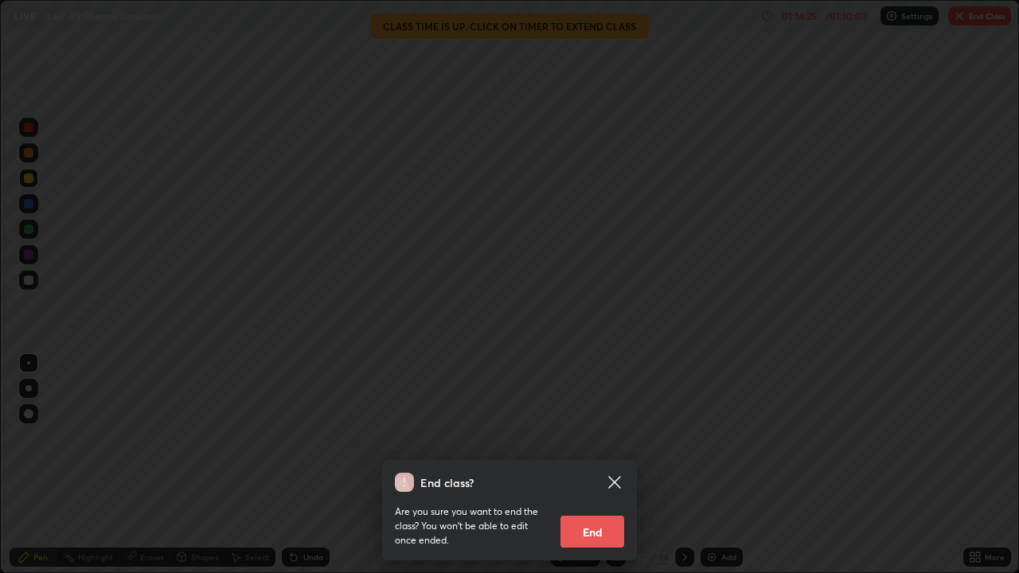
click at [622, 465] on button "End" at bounding box center [593, 532] width 64 height 32
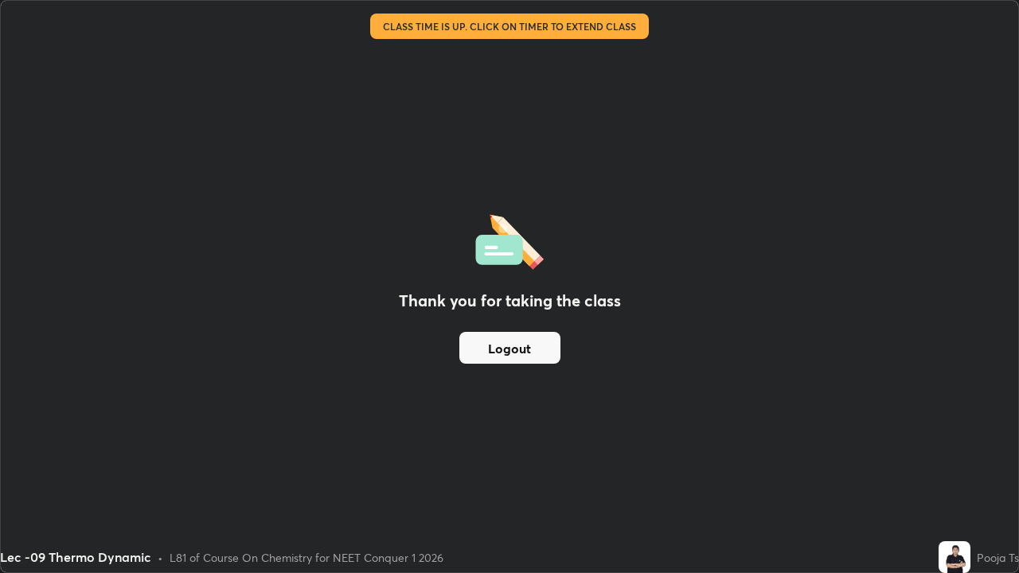
click at [534, 352] on button "Logout" at bounding box center [509, 348] width 101 height 32
click at [536, 346] on button "Logout" at bounding box center [509, 348] width 101 height 32
